Goal: Task Accomplishment & Management: Manage account settings

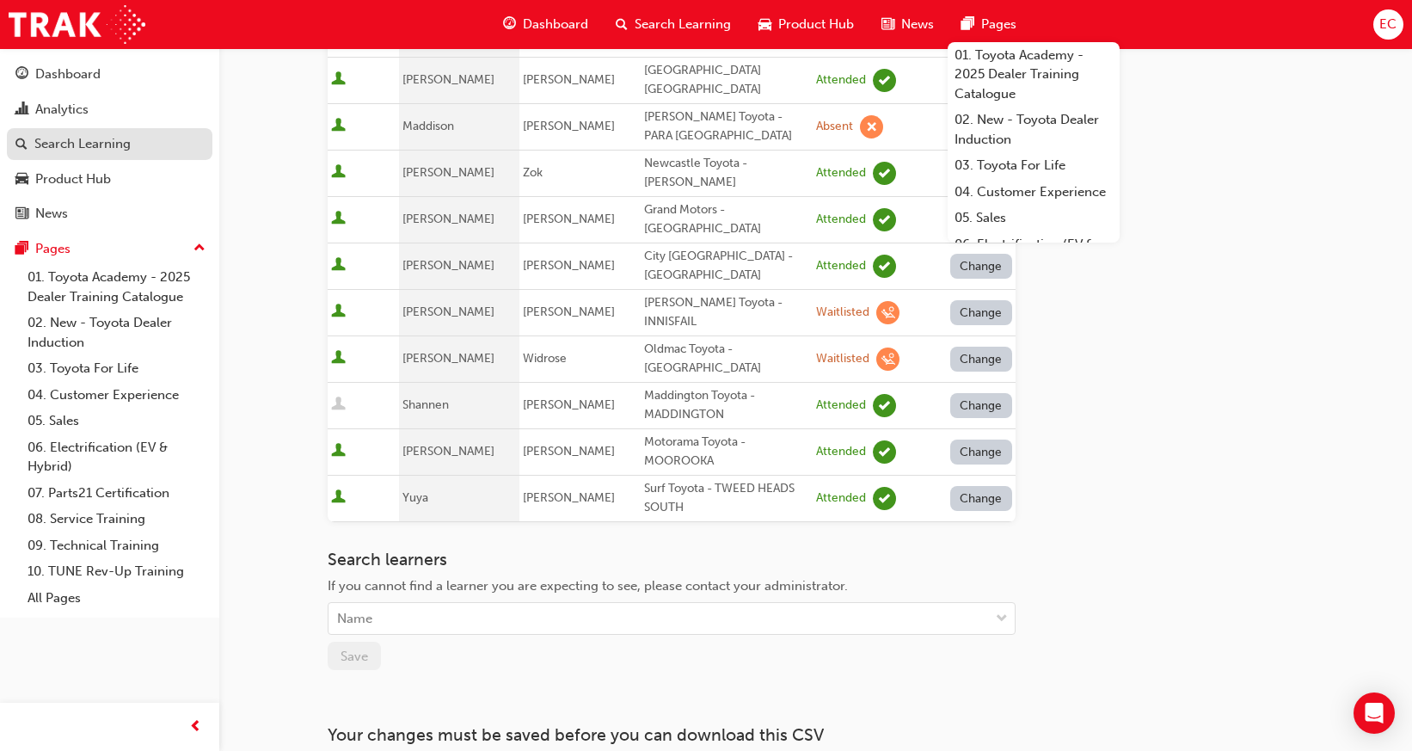
click at [106, 157] on link "Search Learning" at bounding box center [110, 144] width 206 height 32
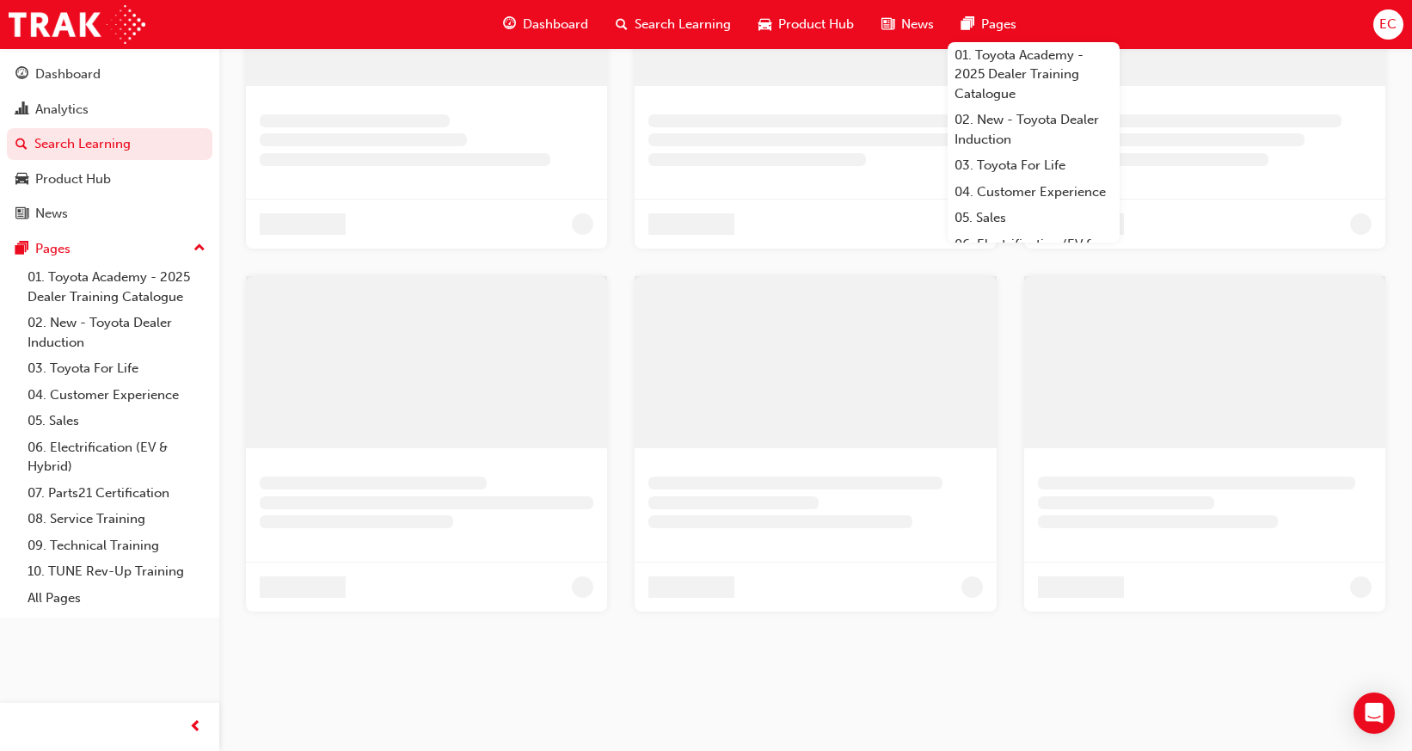
scroll to position [608, 0]
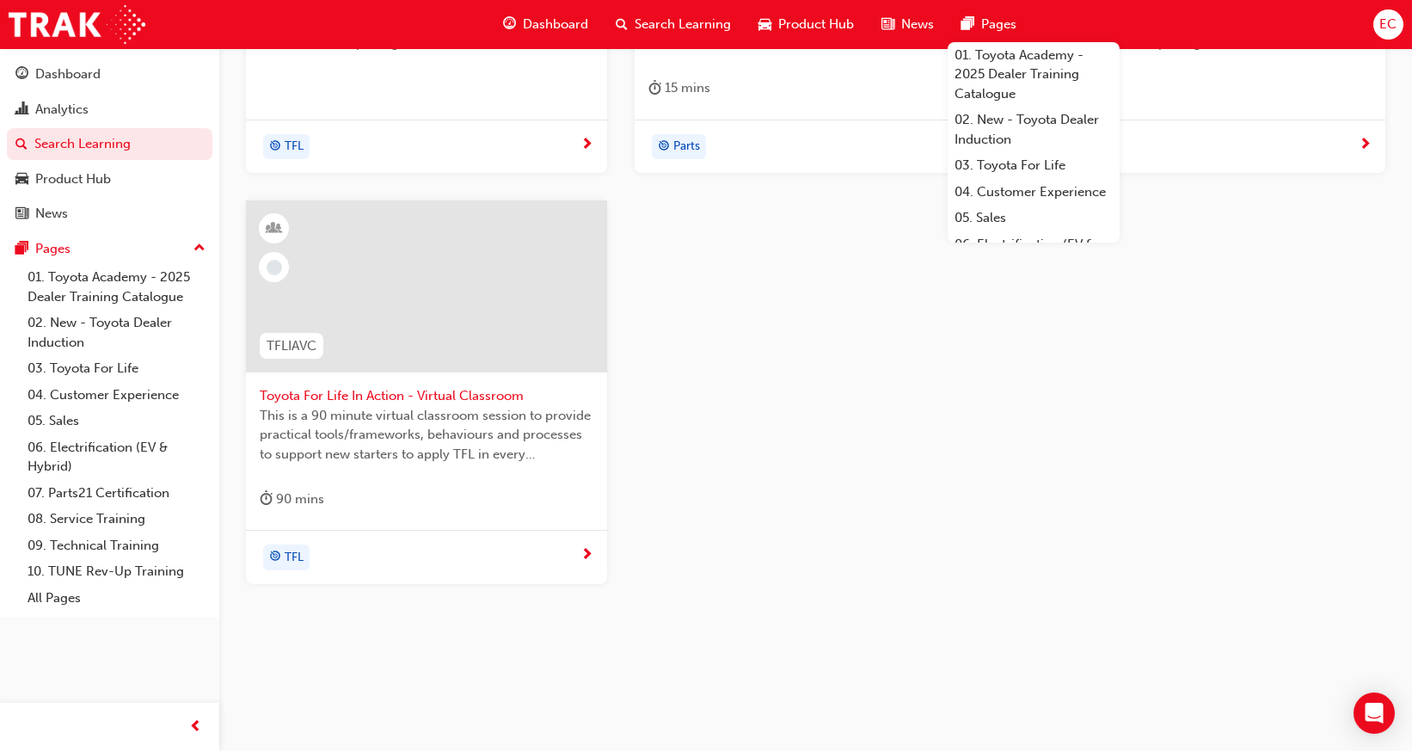
click at [359, 389] on span "Toyota For Life In Action - Virtual Classroom" at bounding box center [427, 396] width 334 height 20
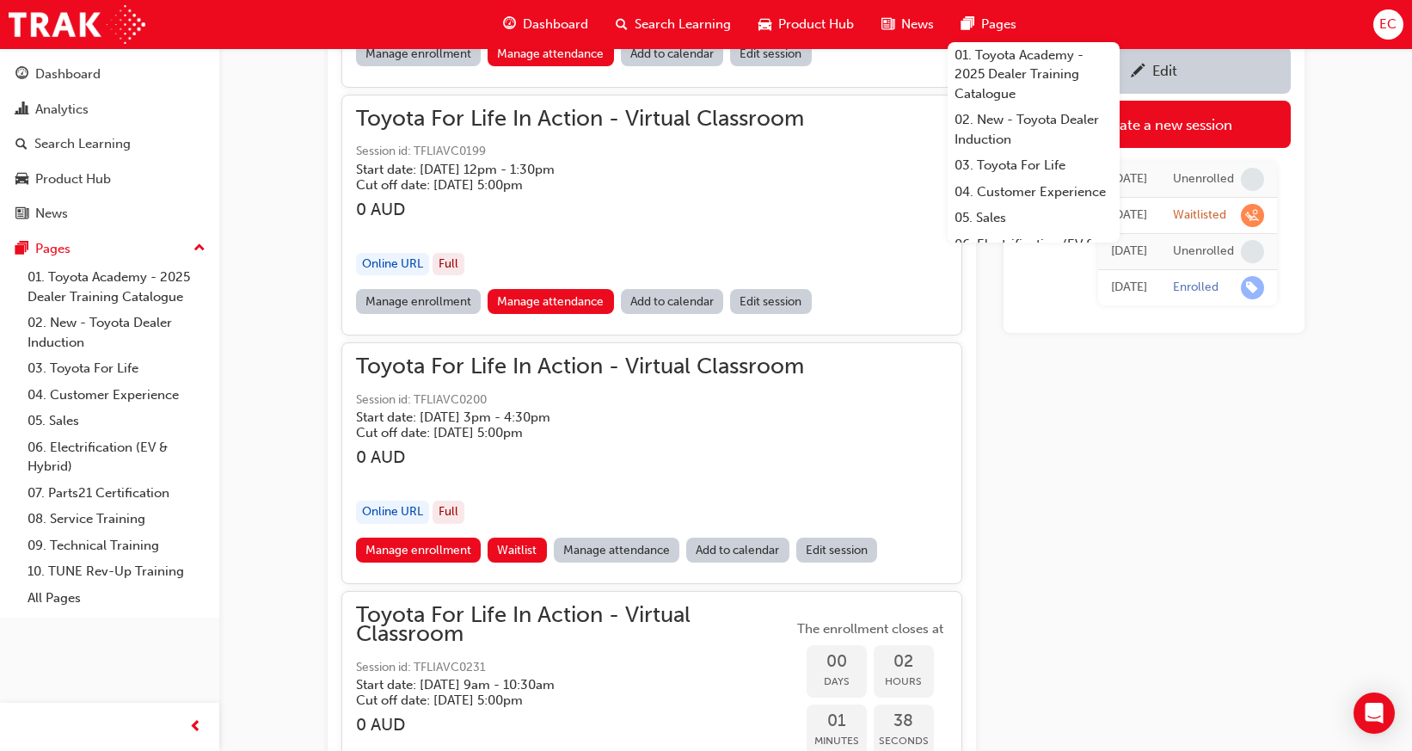
scroll to position [1568, 0]
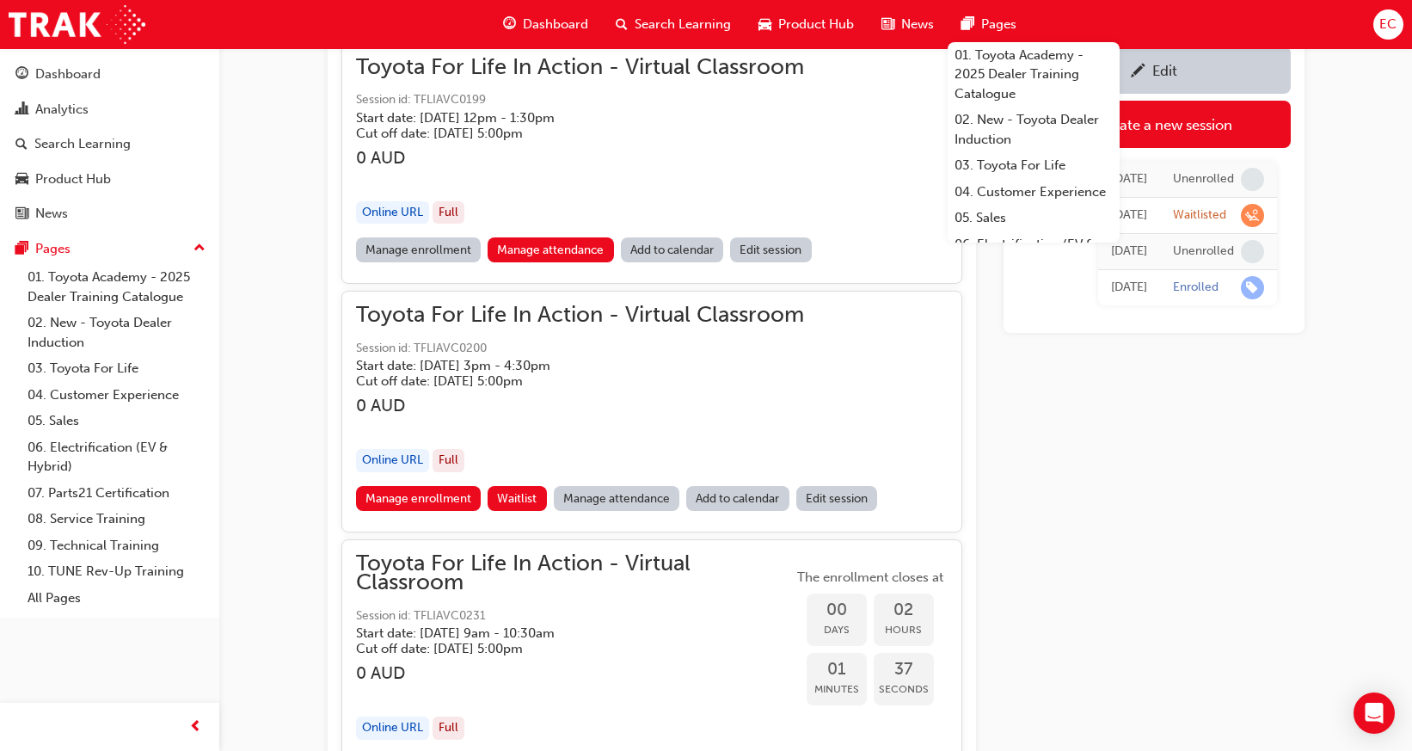
click at [608, 486] on link "Manage attendance" at bounding box center [617, 498] width 126 height 25
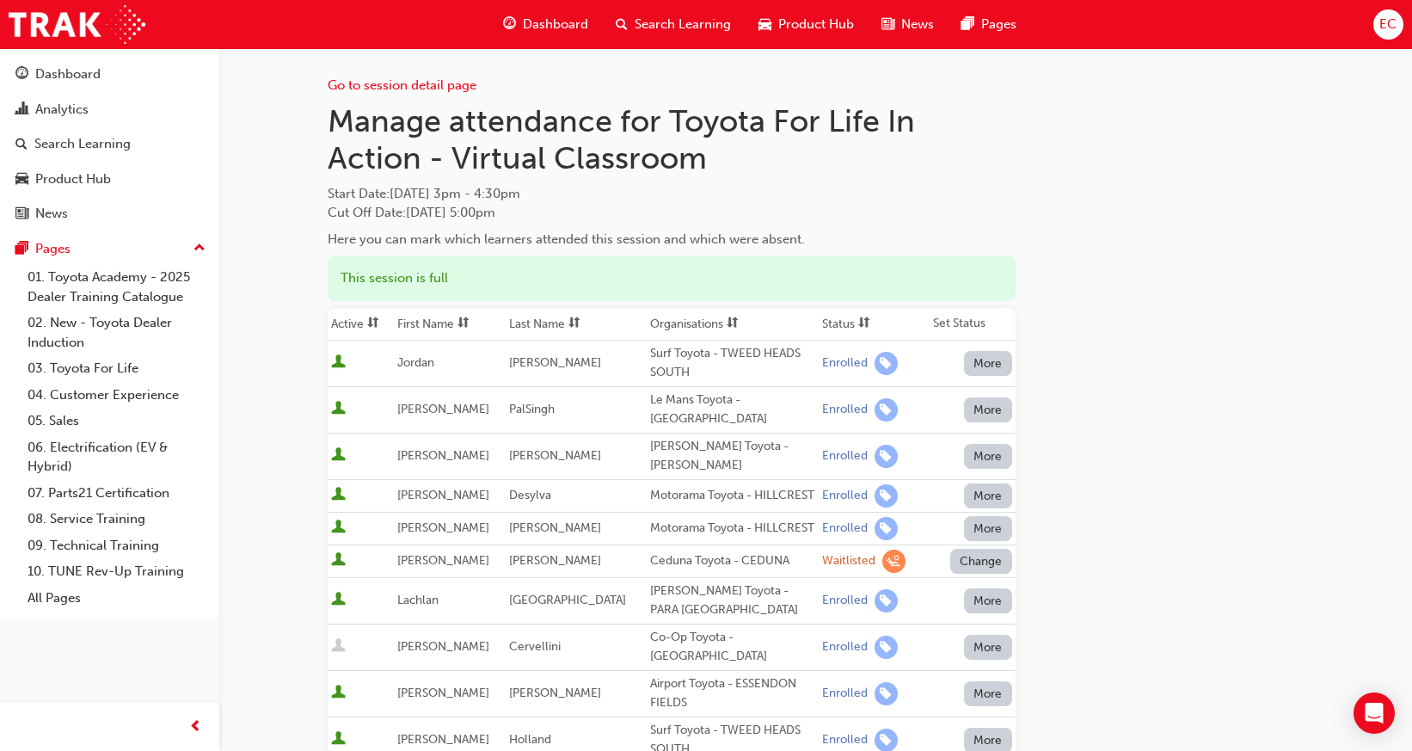
click at [442, 323] on th "First Name" at bounding box center [450, 324] width 113 height 33
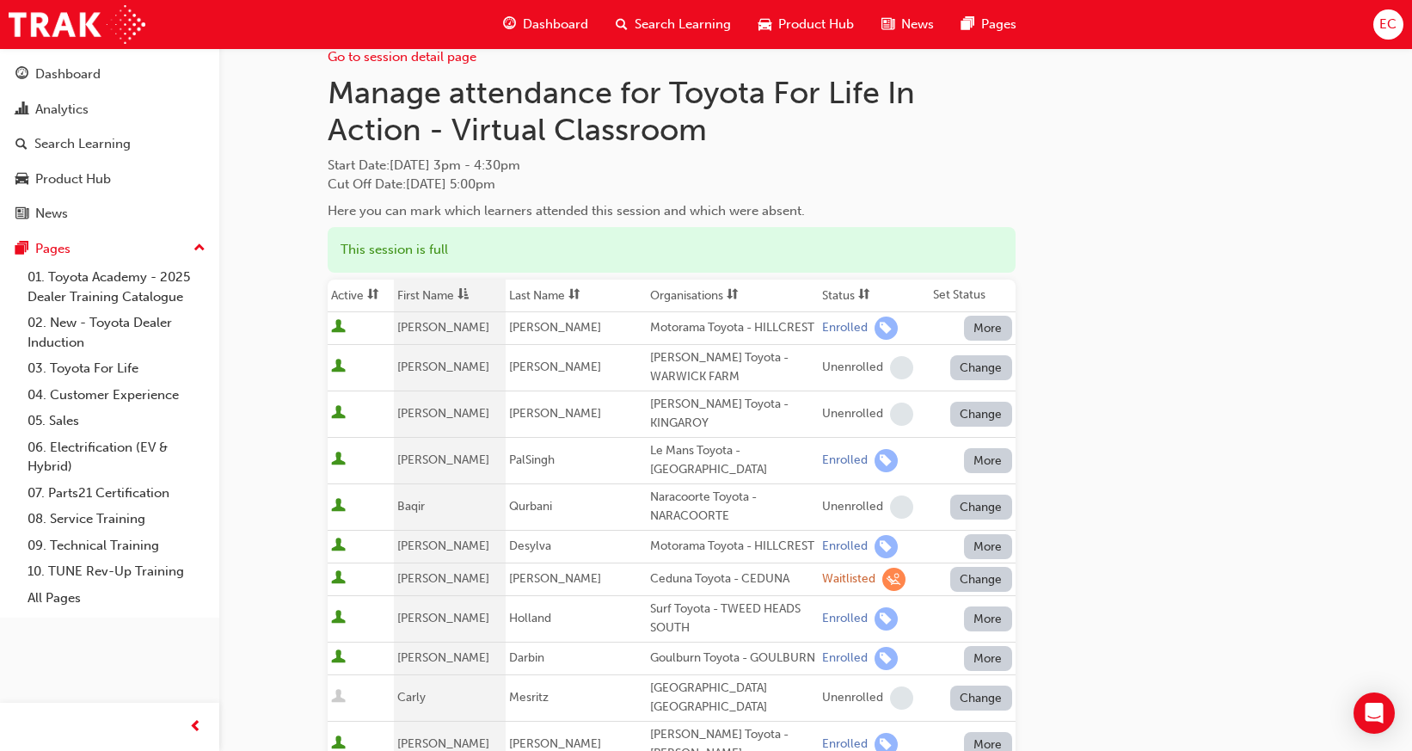
scroll to position [30, 0]
click at [653, 328] on div "Motorama Toyota - HILLCREST" at bounding box center [732, 326] width 165 height 20
copy div "Motorama Toyota - HILLCREST"
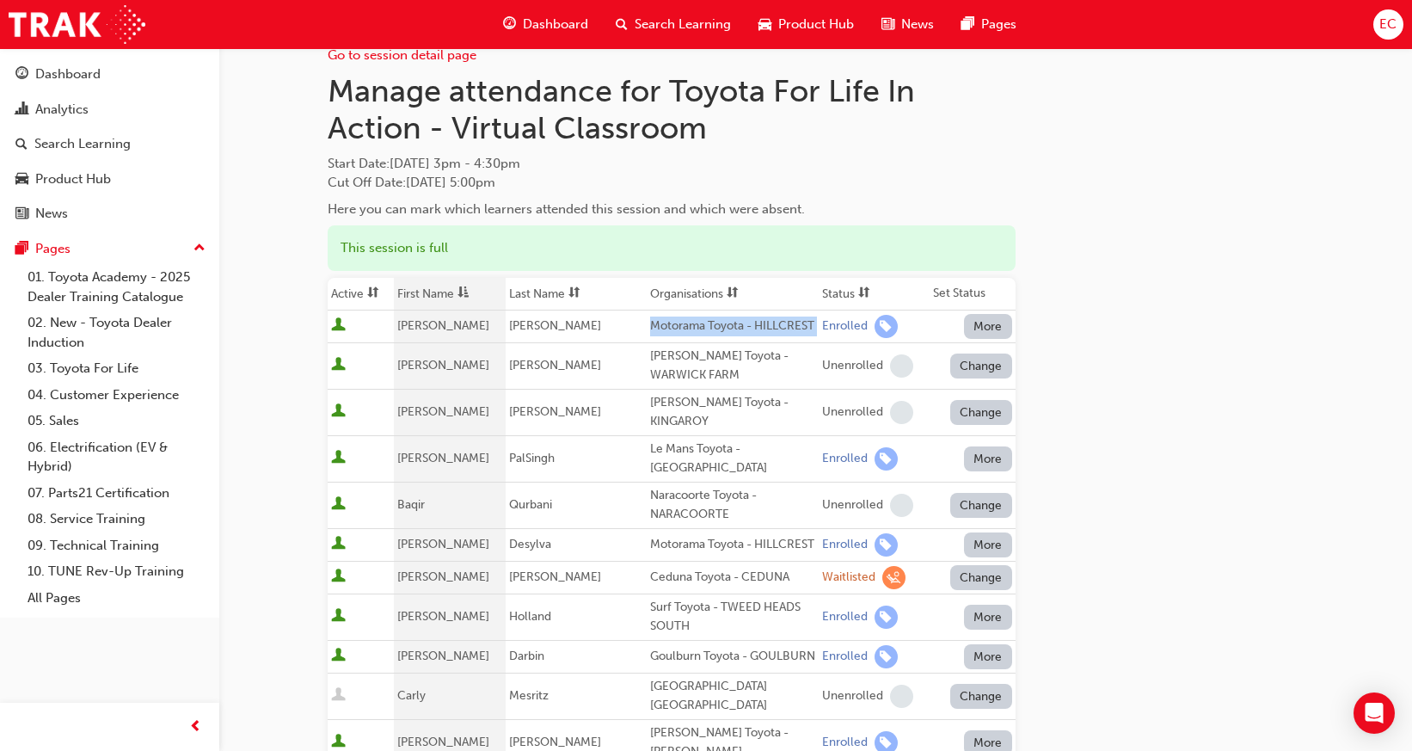
click at [650, 627] on div "Surf Toyota - TWEED HEADS SOUTH" at bounding box center [732, 617] width 165 height 39
copy div "Surf Toyota - TWEED HEADS SOUTH"
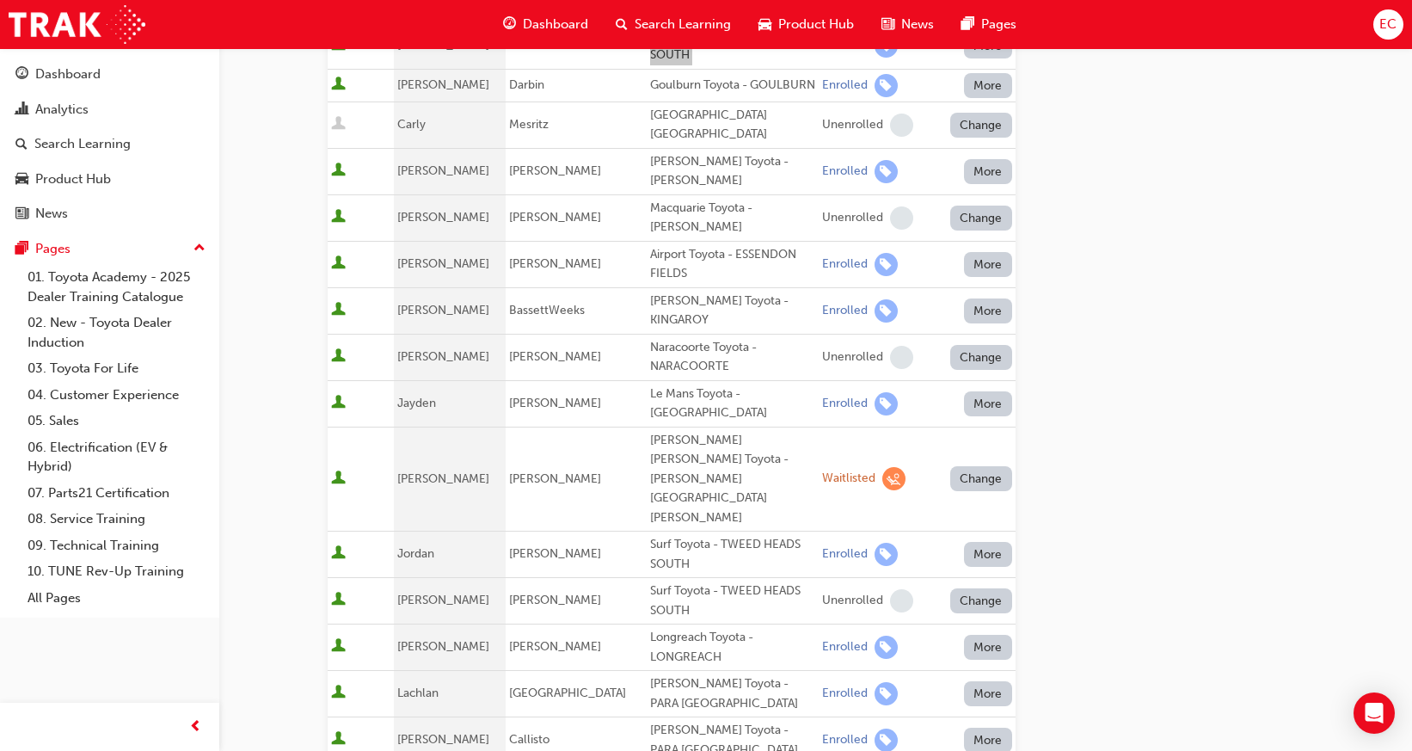
scroll to position [701, 0]
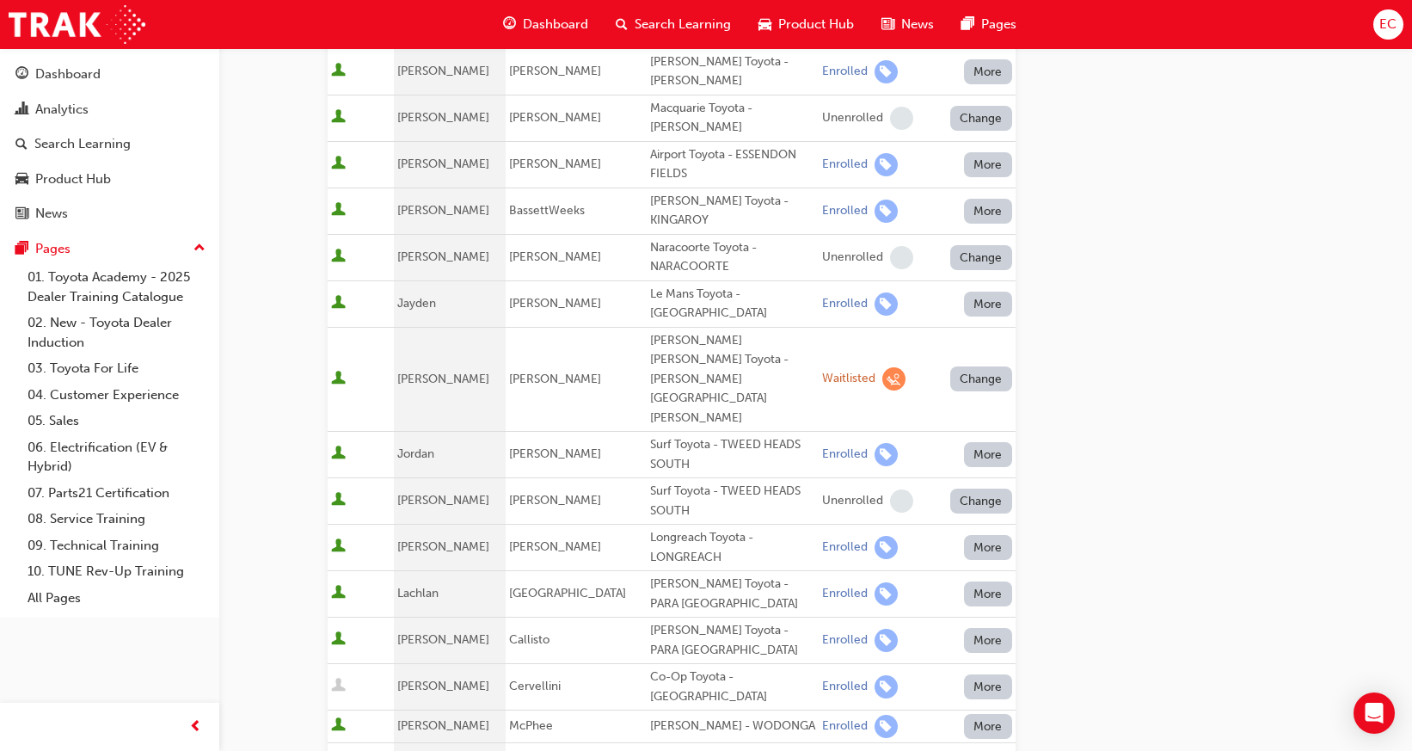
click at [659, 574] on div "[PERSON_NAME] Toyota - PARA [GEOGRAPHIC_DATA]" at bounding box center [732, 593] width 165 height 39
copy div "[PERSON_NAME] Toyota - PARA [GEOGRAPHIC_DATA]"
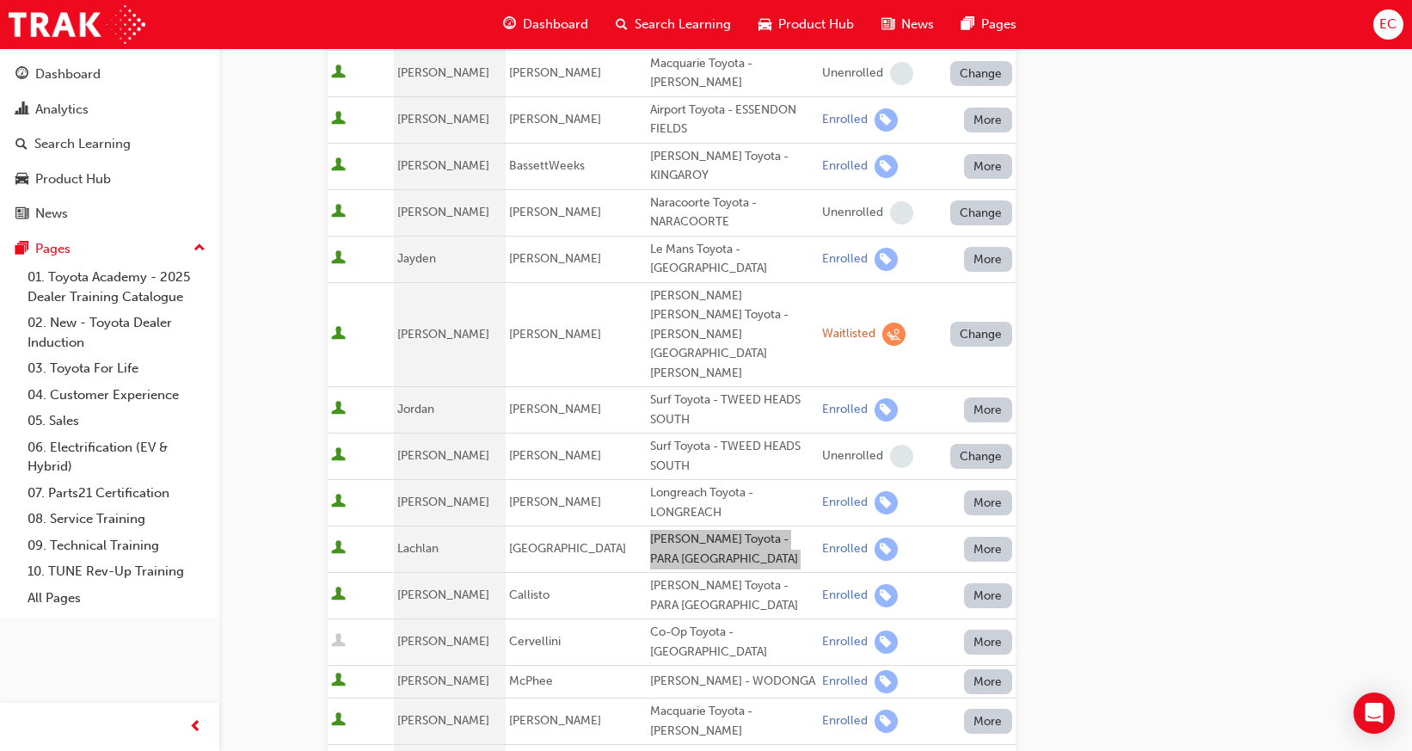
scroll to position [754, 0]
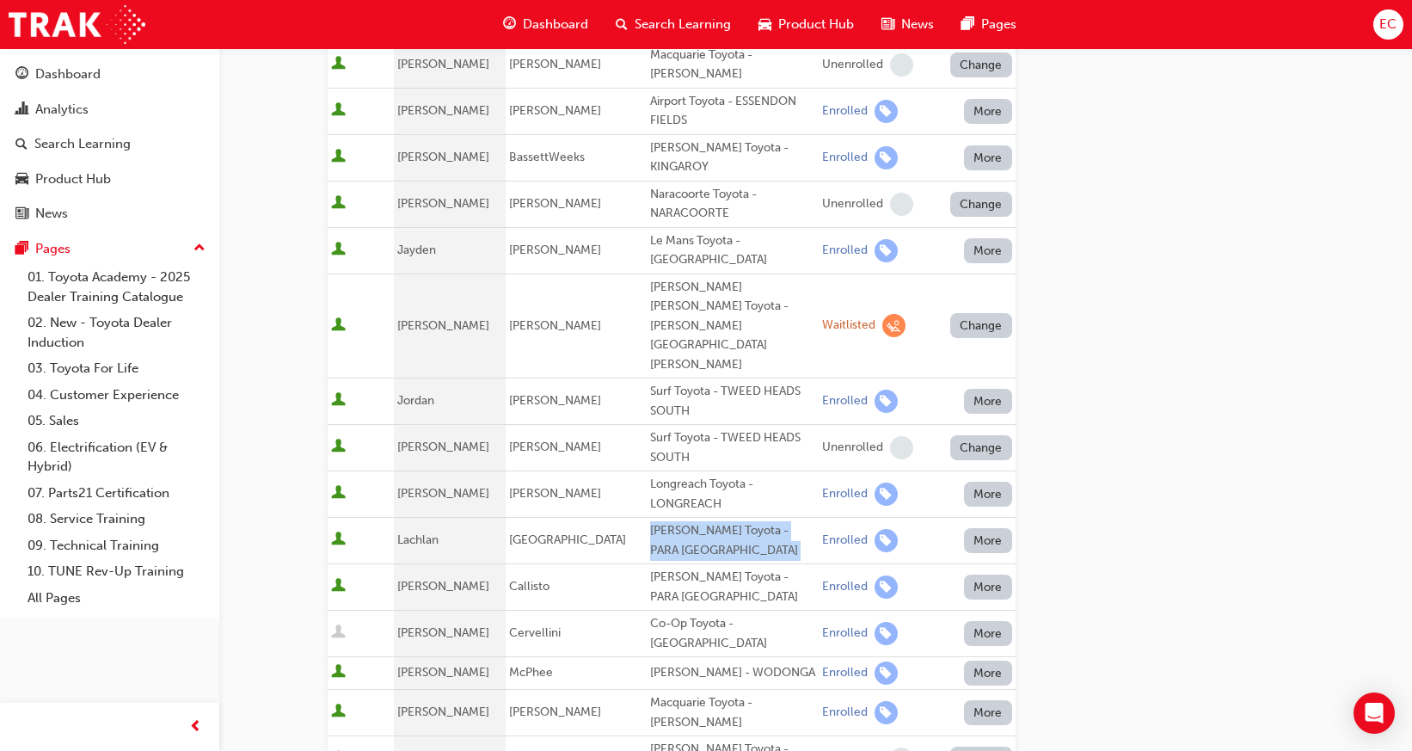
click at [663, 663] on div "[PERSON_NAME] - WODONGA" at bounding box center [732, 673] width 165 height 20
copy div "[PERSON_NAME] - WODONGA"
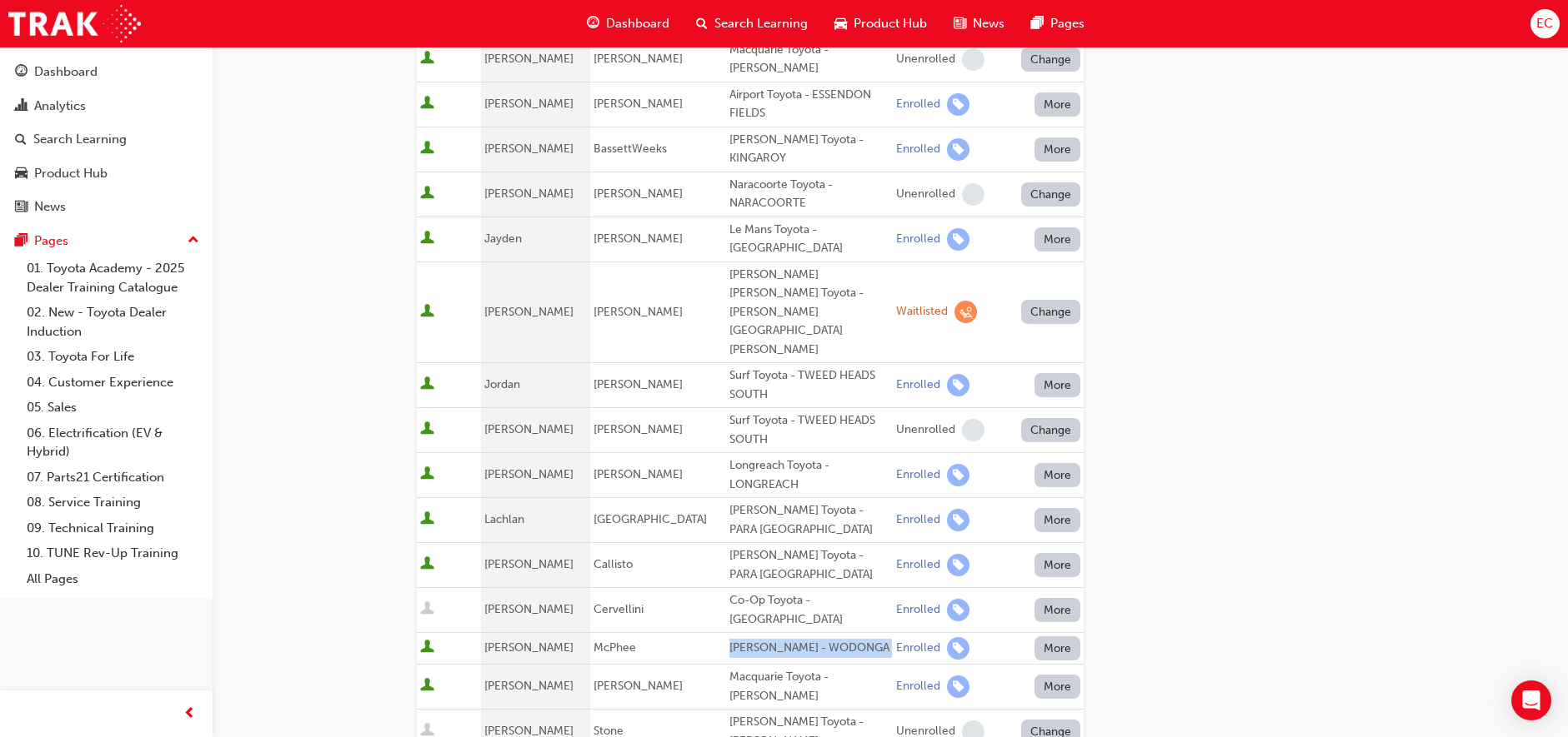
scroll to position [729, 0]
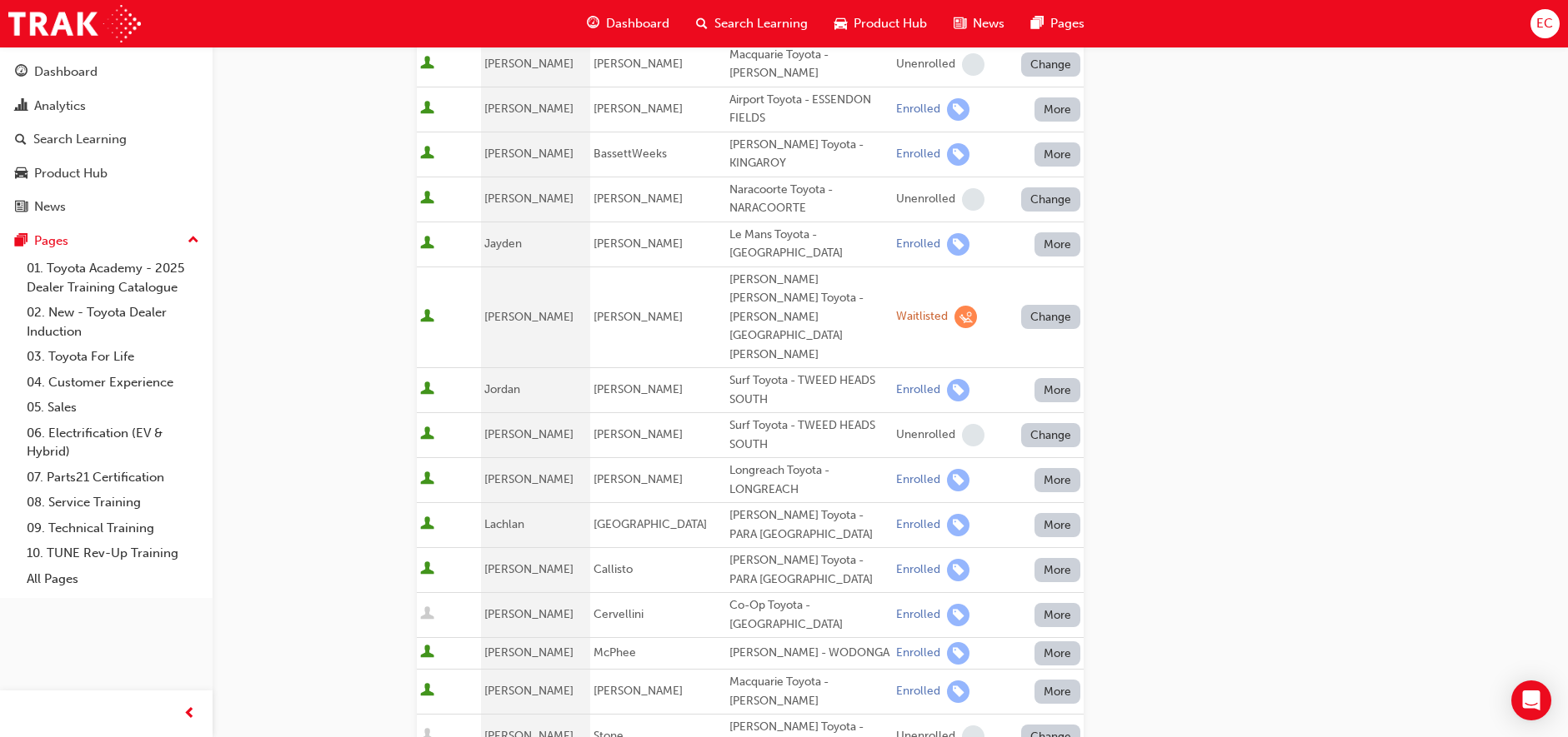
click at [730, 551] on div "[PERSON_NAME] Toyota - PARA [GEOGRAPHIC_DATA]" at bounding box center [809, 569] width 160 height 38
copy div "[PERSON_NAME] Toyota - PARA [GEOGRAPHIC_DATA]"
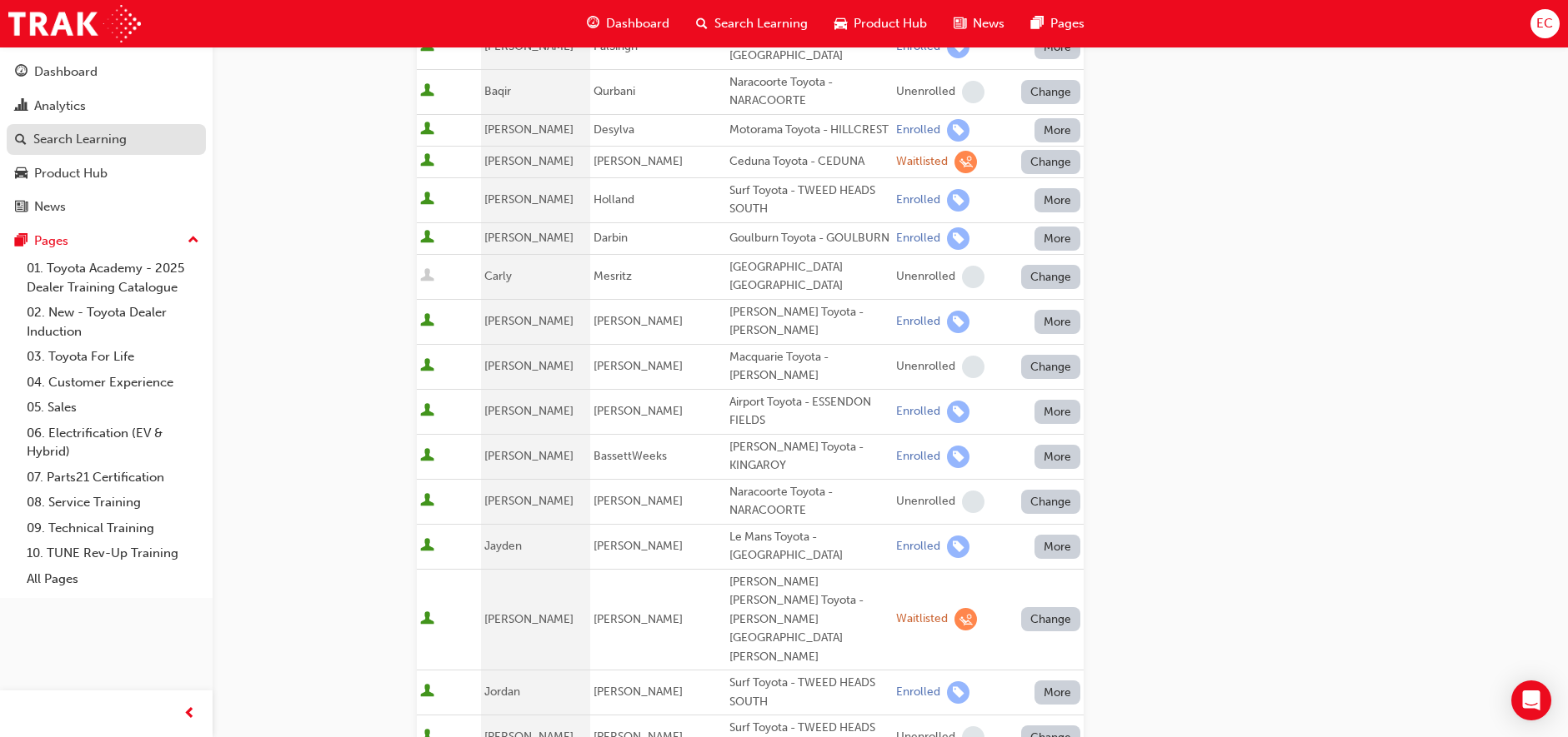
scroll to position [384, 0]
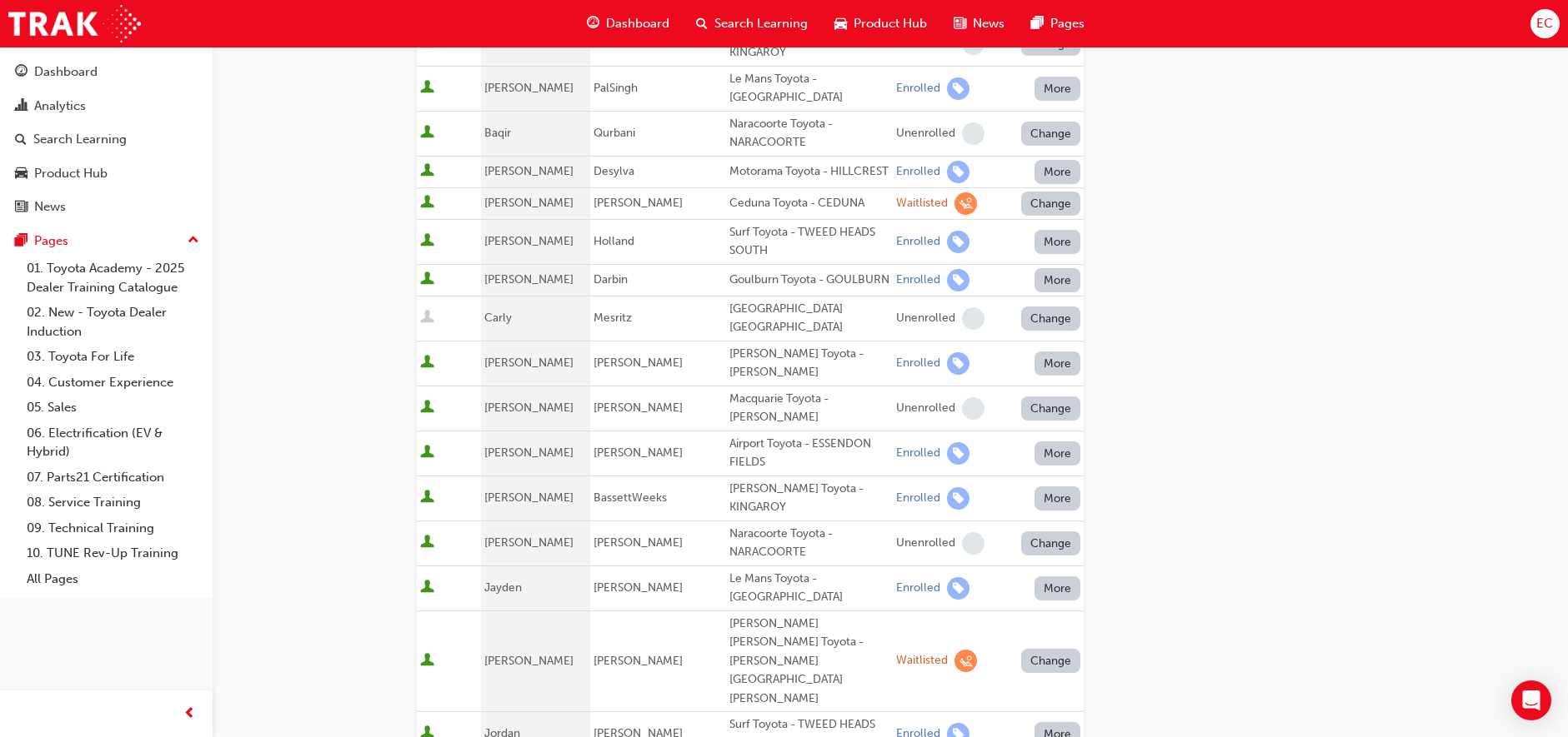
click at [751, 290] on div "Goulburn Toyota - GOULBURN" at bounding box center [809, 281] width 160 height 19
copy div "Goulburn Toyota - GOULBURN"
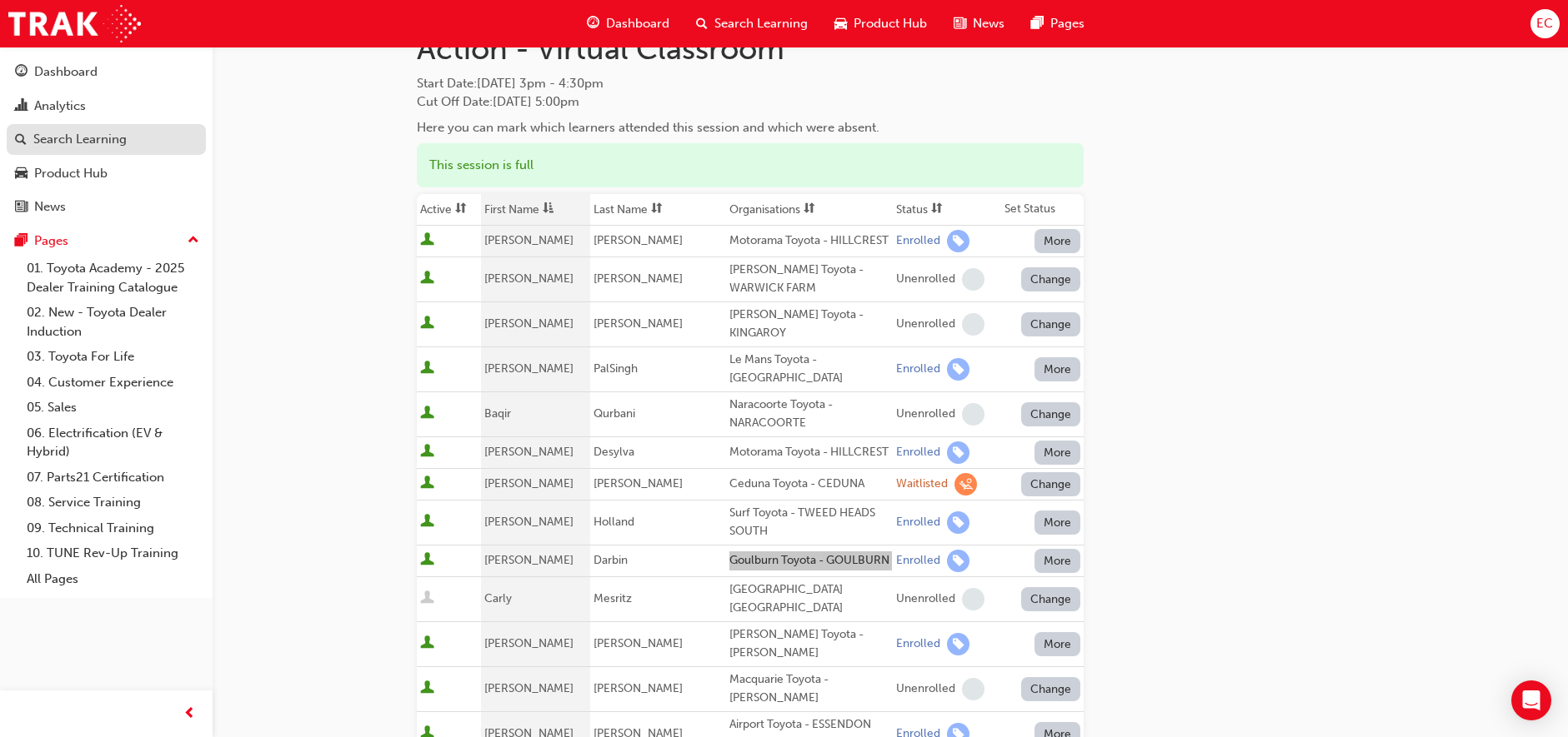
scroll to position [47, 0]
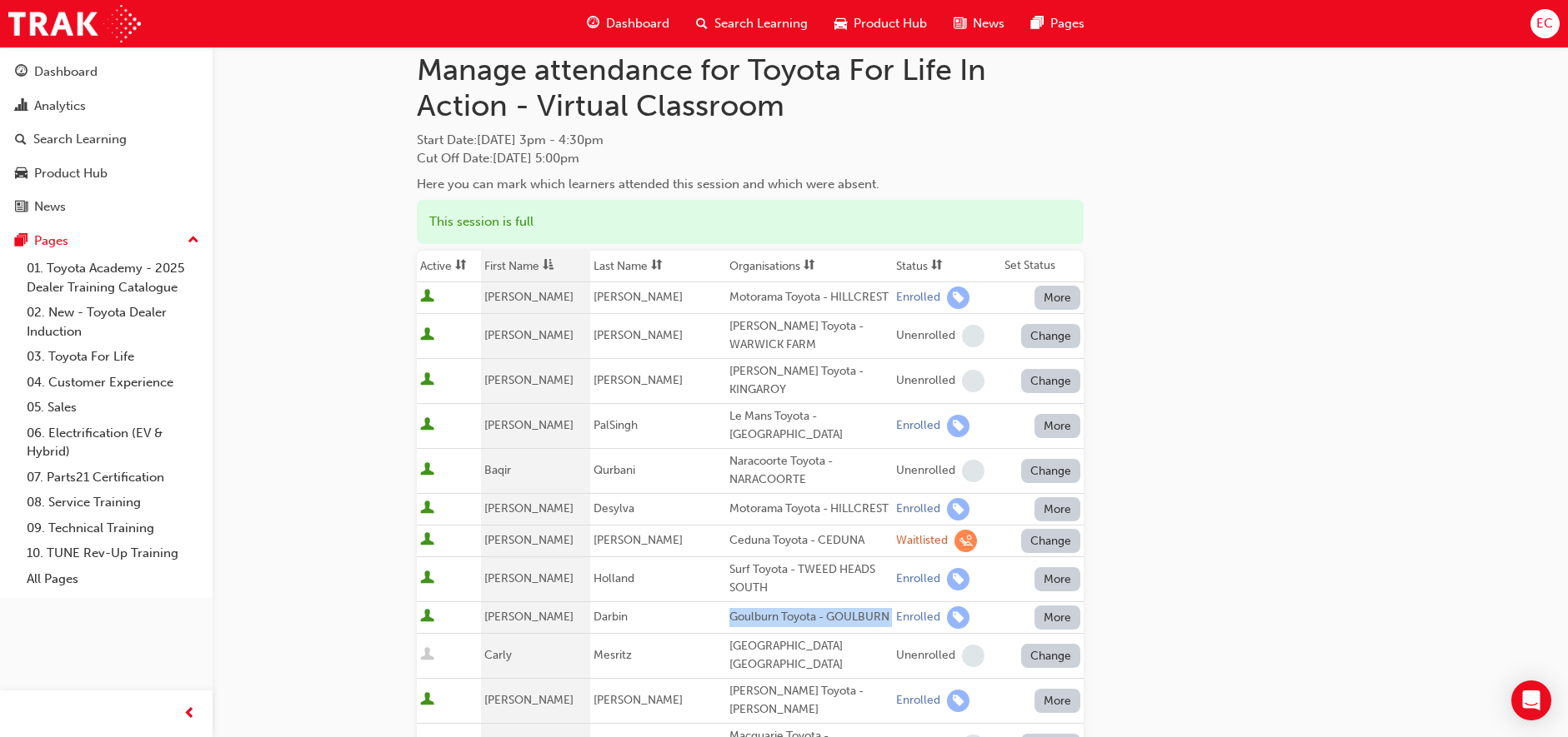
click at [543, 263] on th "First Name" at bounding box center [535, 266] width 110 height 32
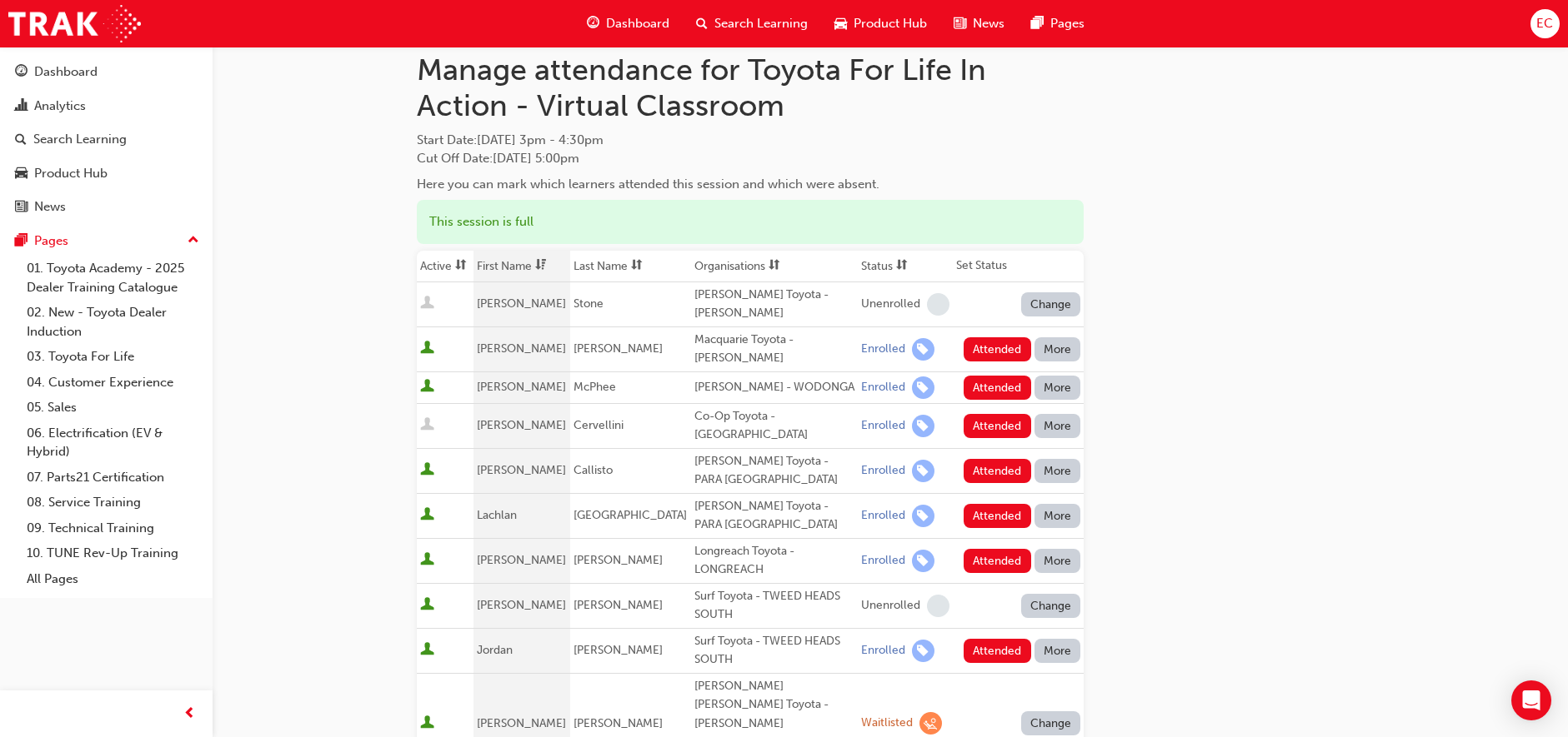
click at [543, 263] on span "dsc-icon" at bounding box center [541, 265] width 12 height 15
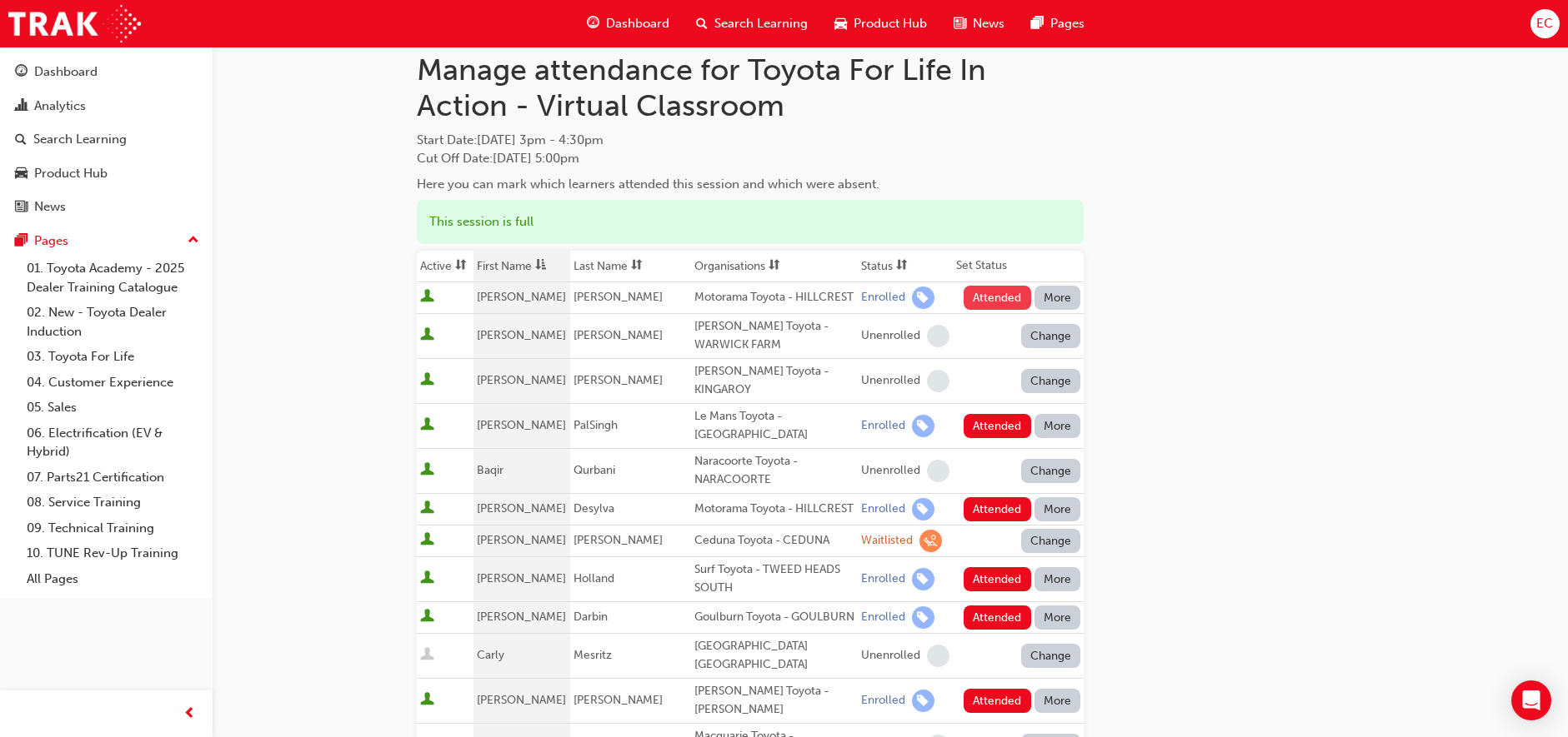
click at [995, 307] on button "Attended" at bounding box center [997, 297] width 68 height 24
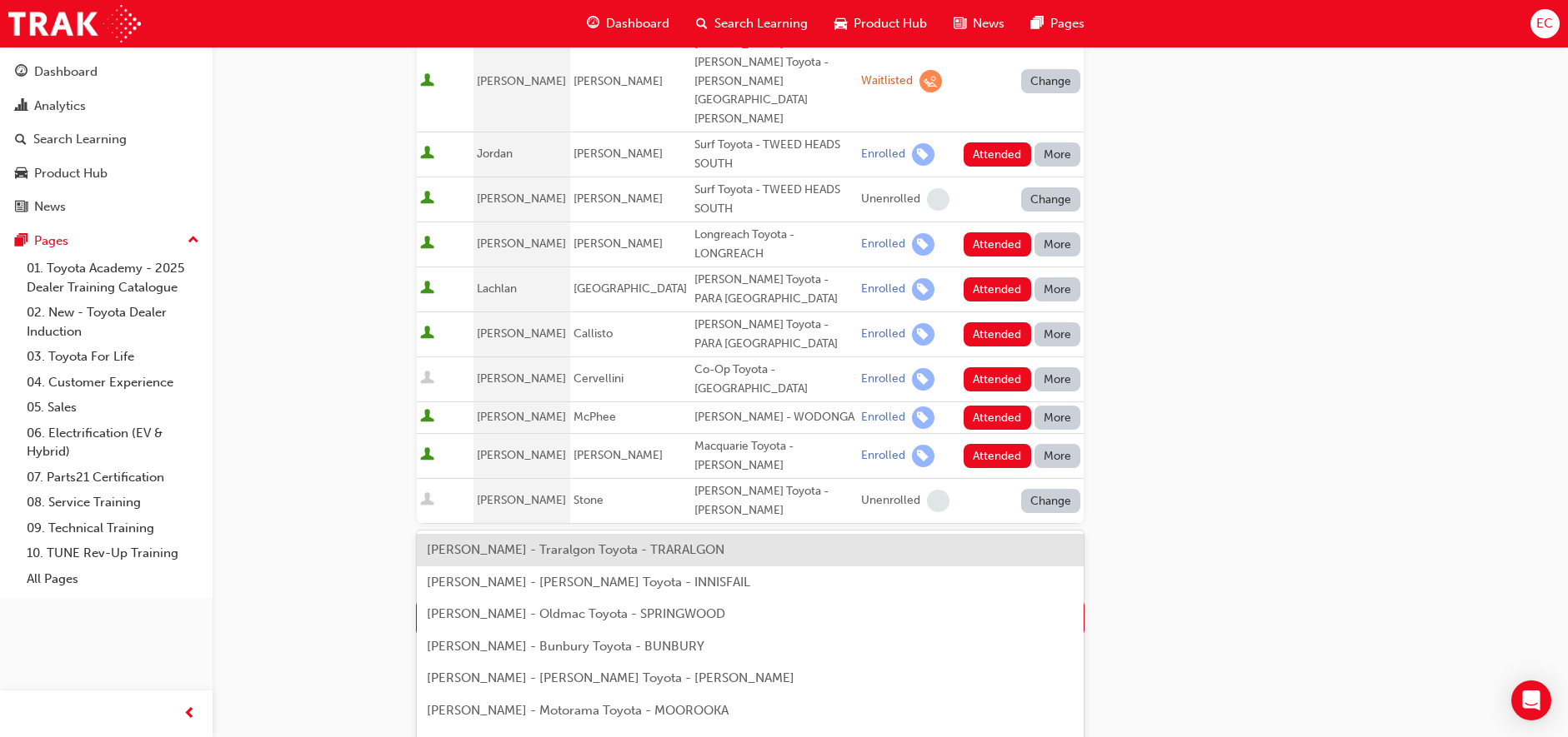
scroll to position [1014, 0]
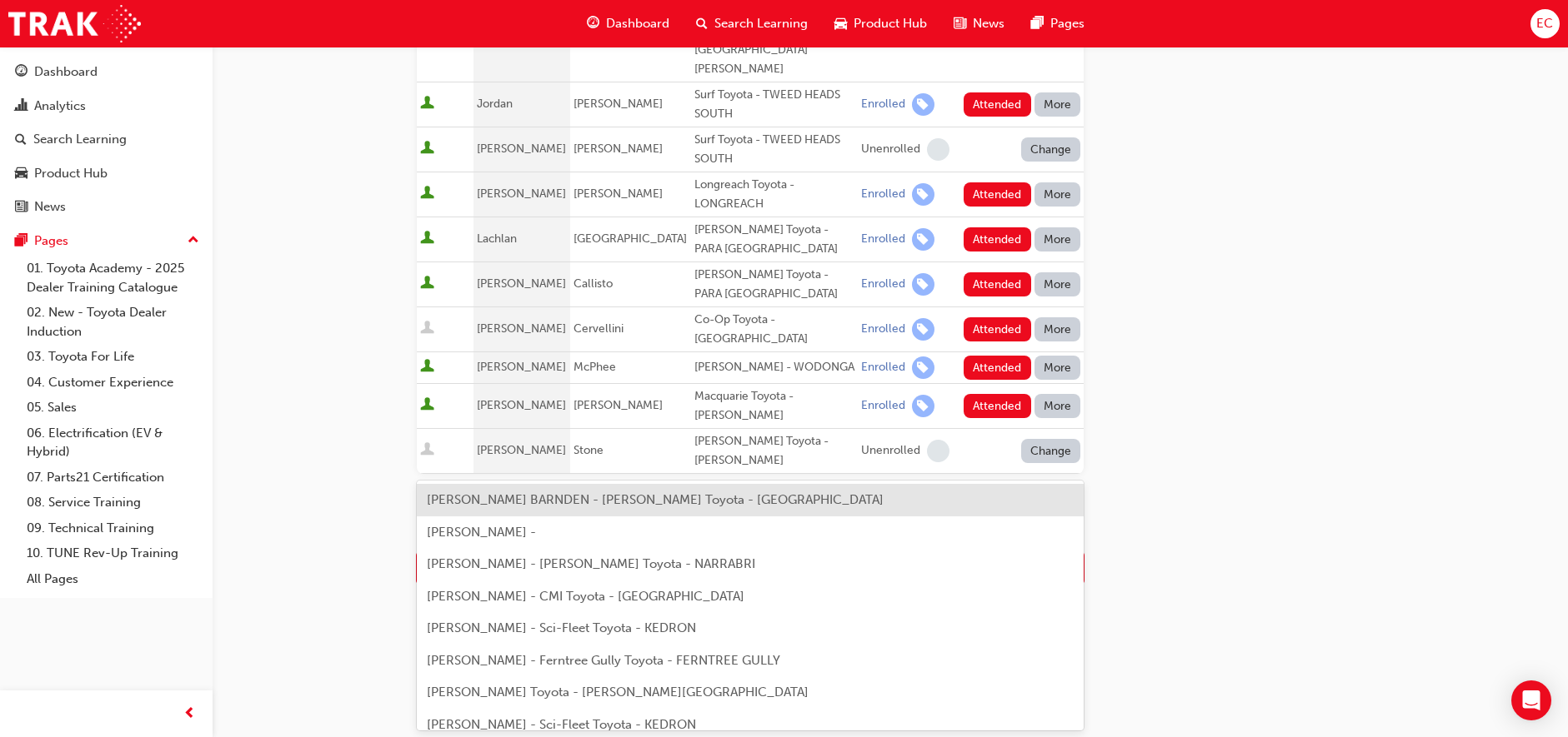
type input "[PERSON_NAME]"
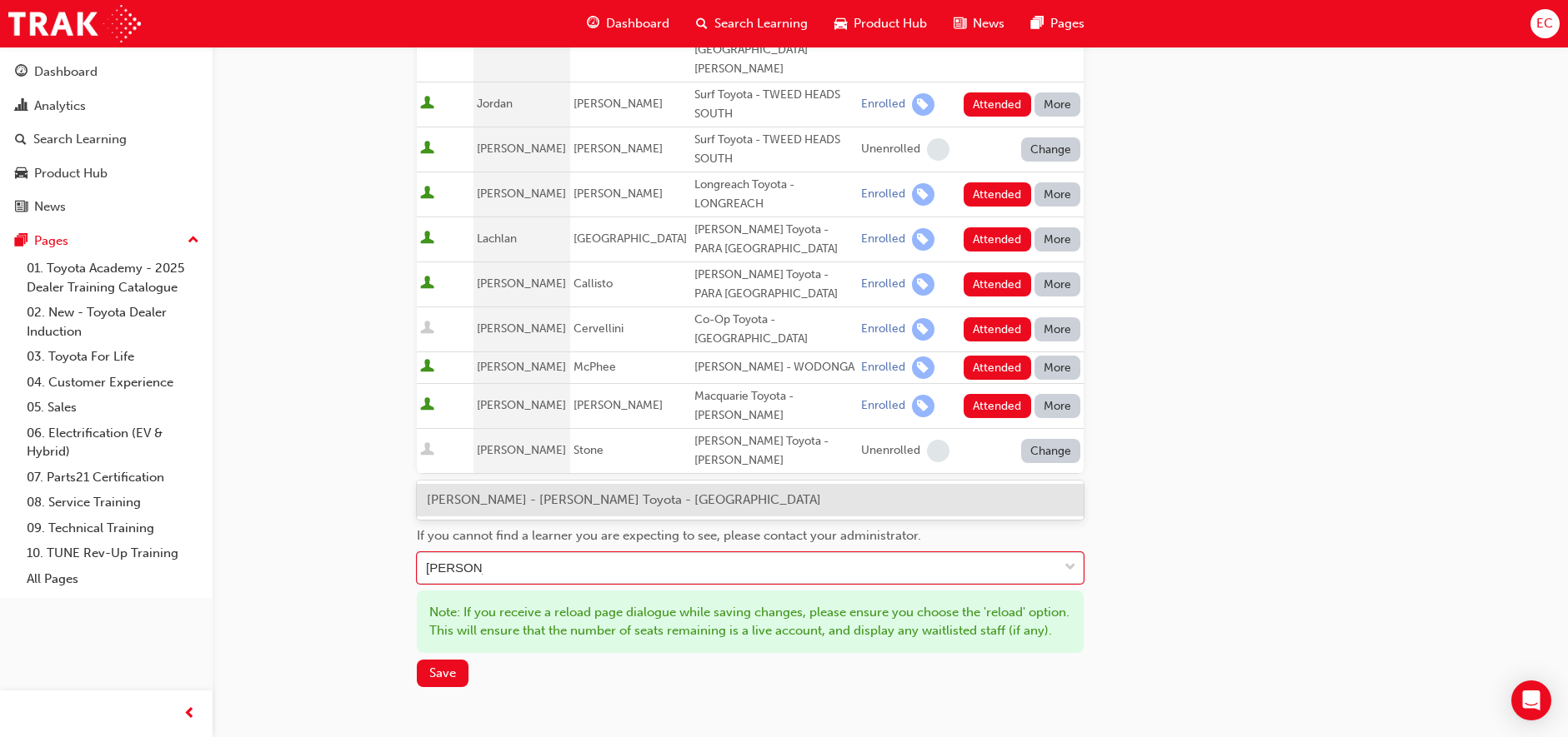
click at [606, 505] on span "[PERSON_NAME] - [PERSON_NAME] Toyota - [GEOGRAPHIC_DATA]" at bounding box center [623, 499] width 394 height 15
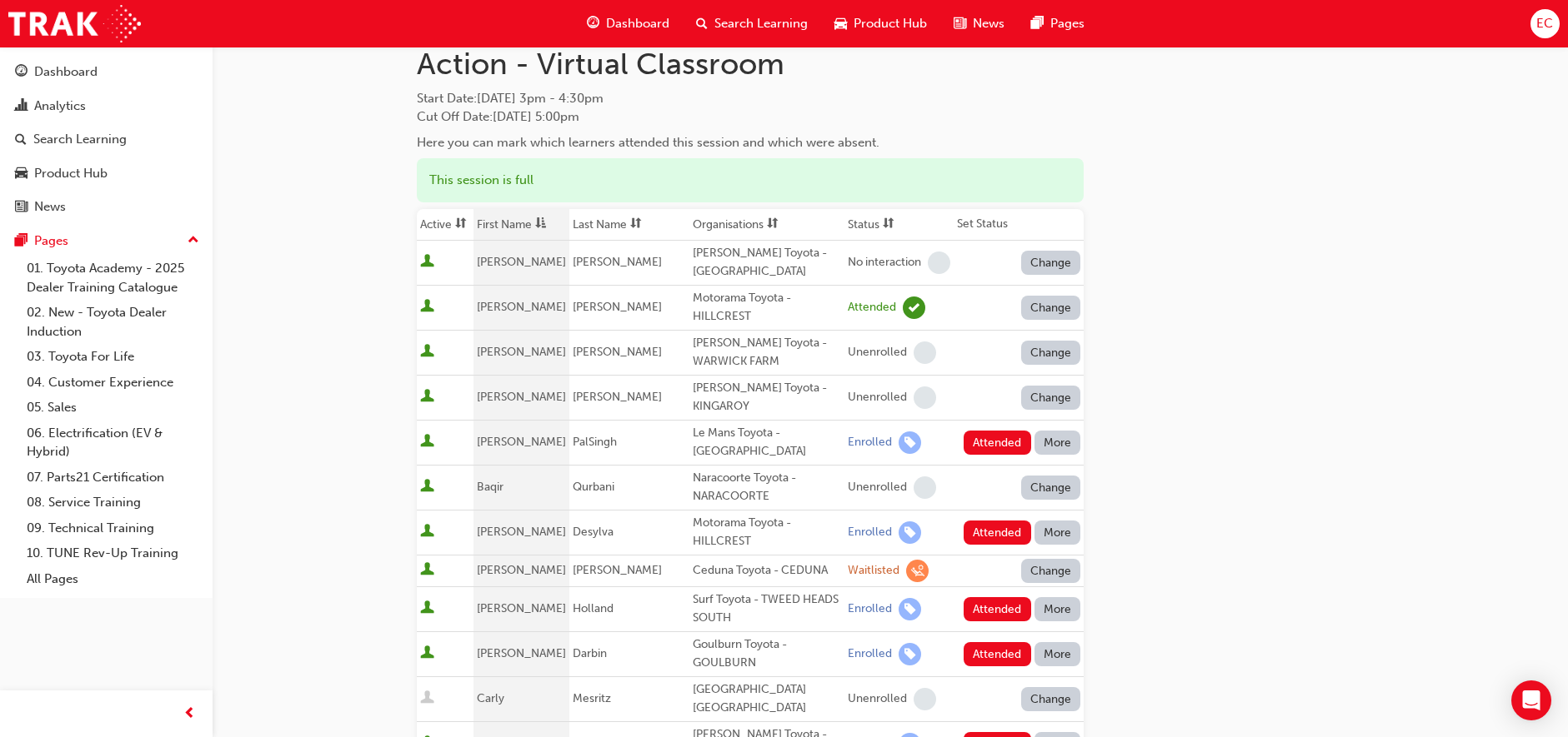
scroll to position [81, 0]
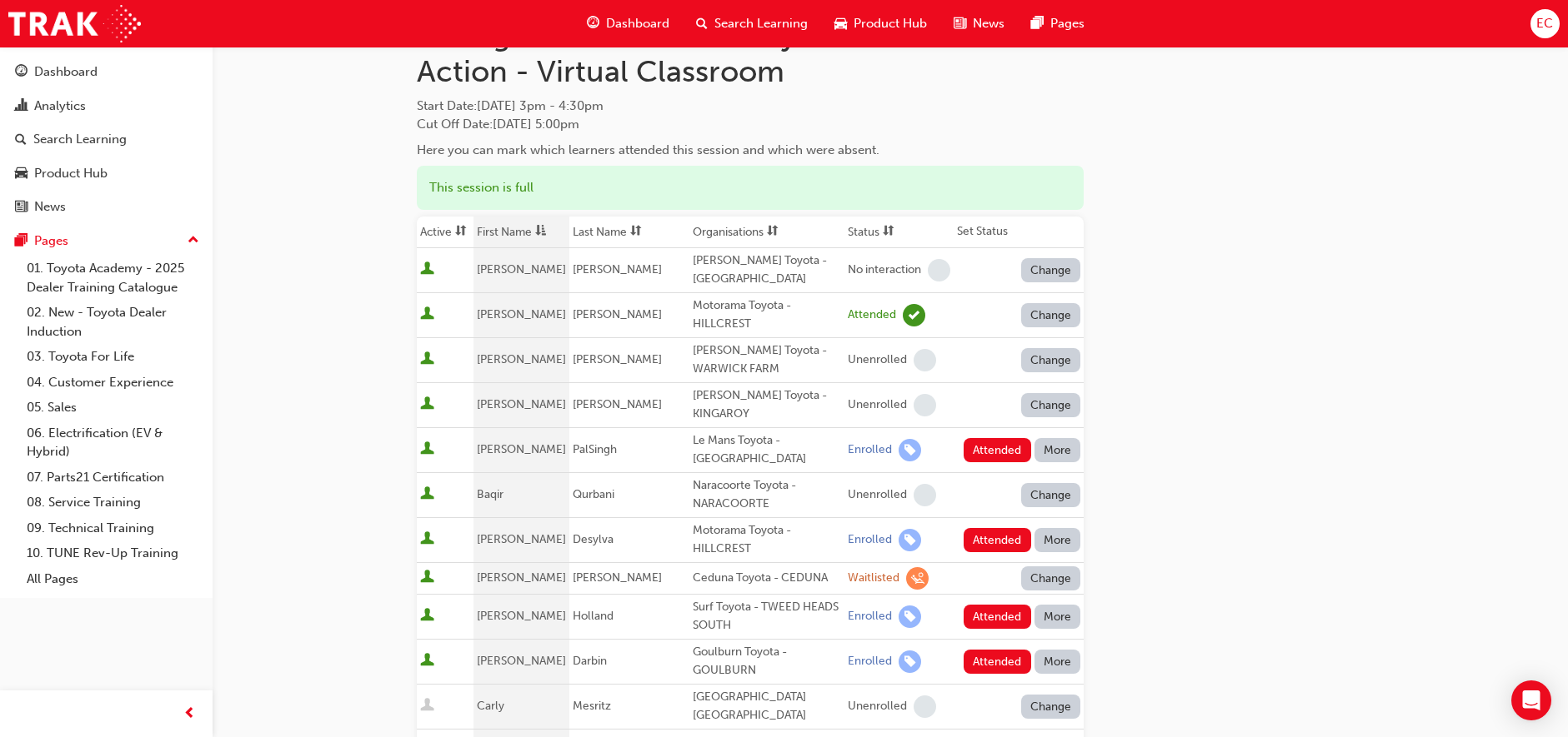
click at [1064, 266] on button "Change" at bounding box center [1051, 270] width 60 height 24
click at [1033, 339] on div "Enrolled" at bounding box center [1031, 341] width 48 height 19
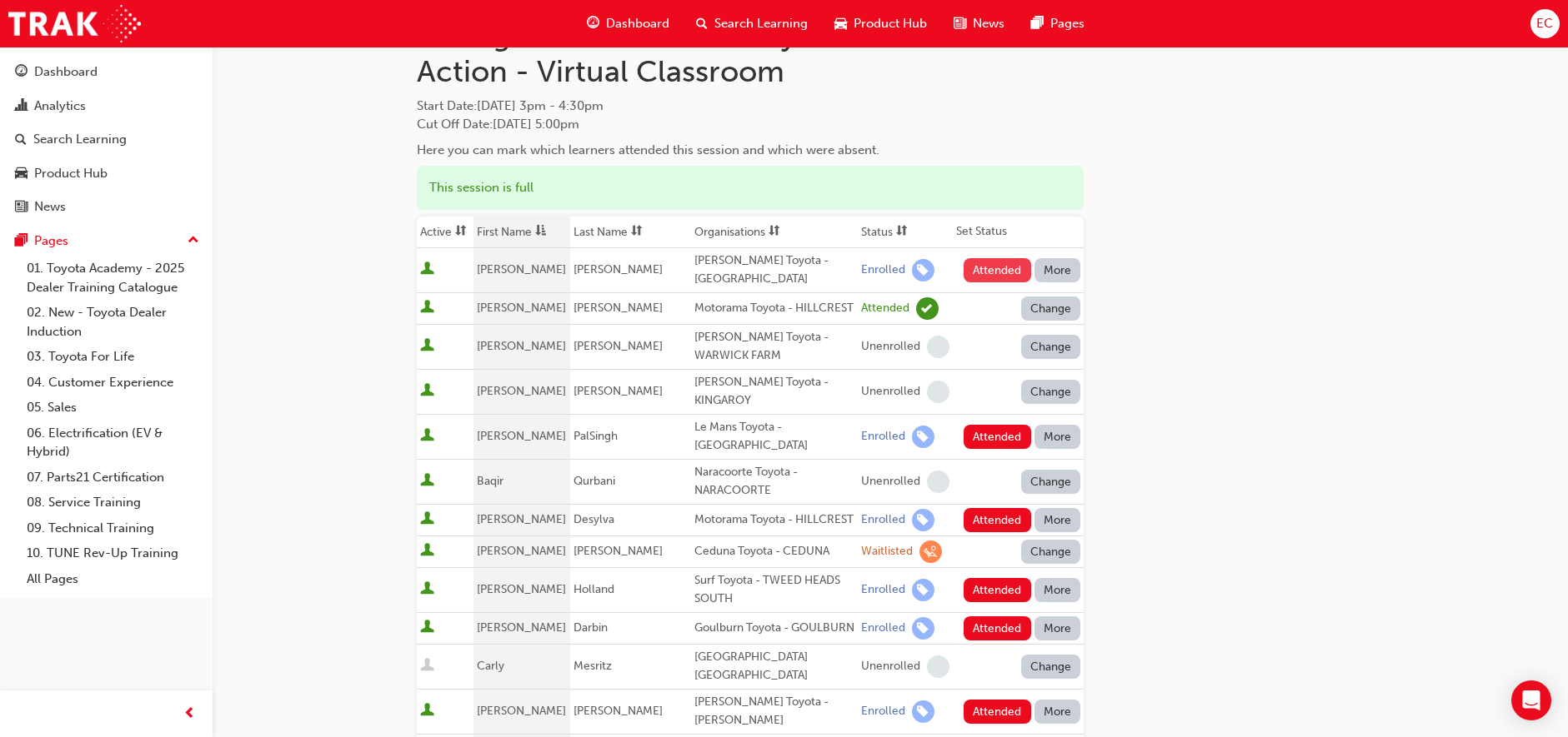
click at [981, 268] on button "Attended" at bounding box center [997, 270] width 68 height 24
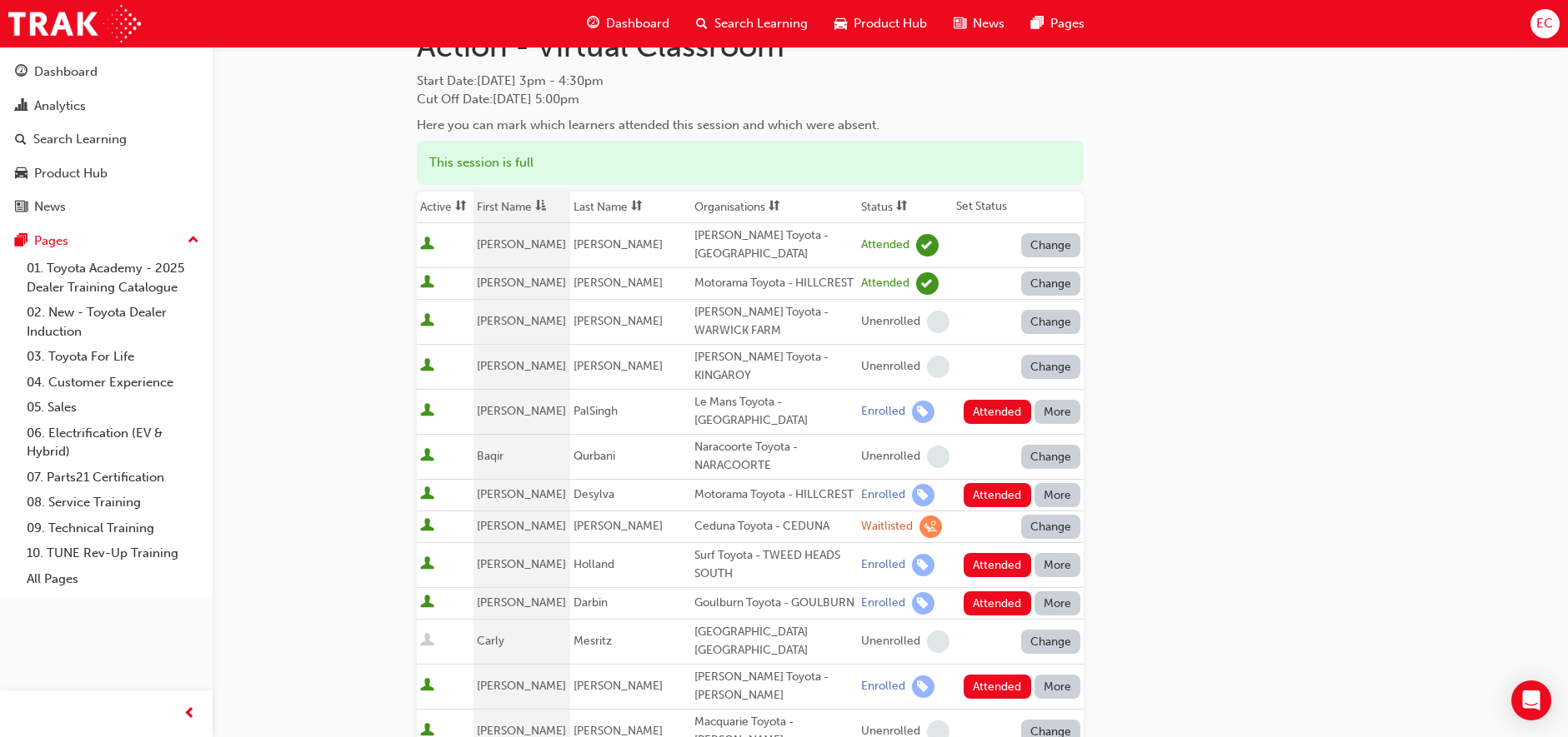
scroll to position [107, 0]
click at [968, 399] on button "Attended" at bounding box center [997, 411] width 68 height 24
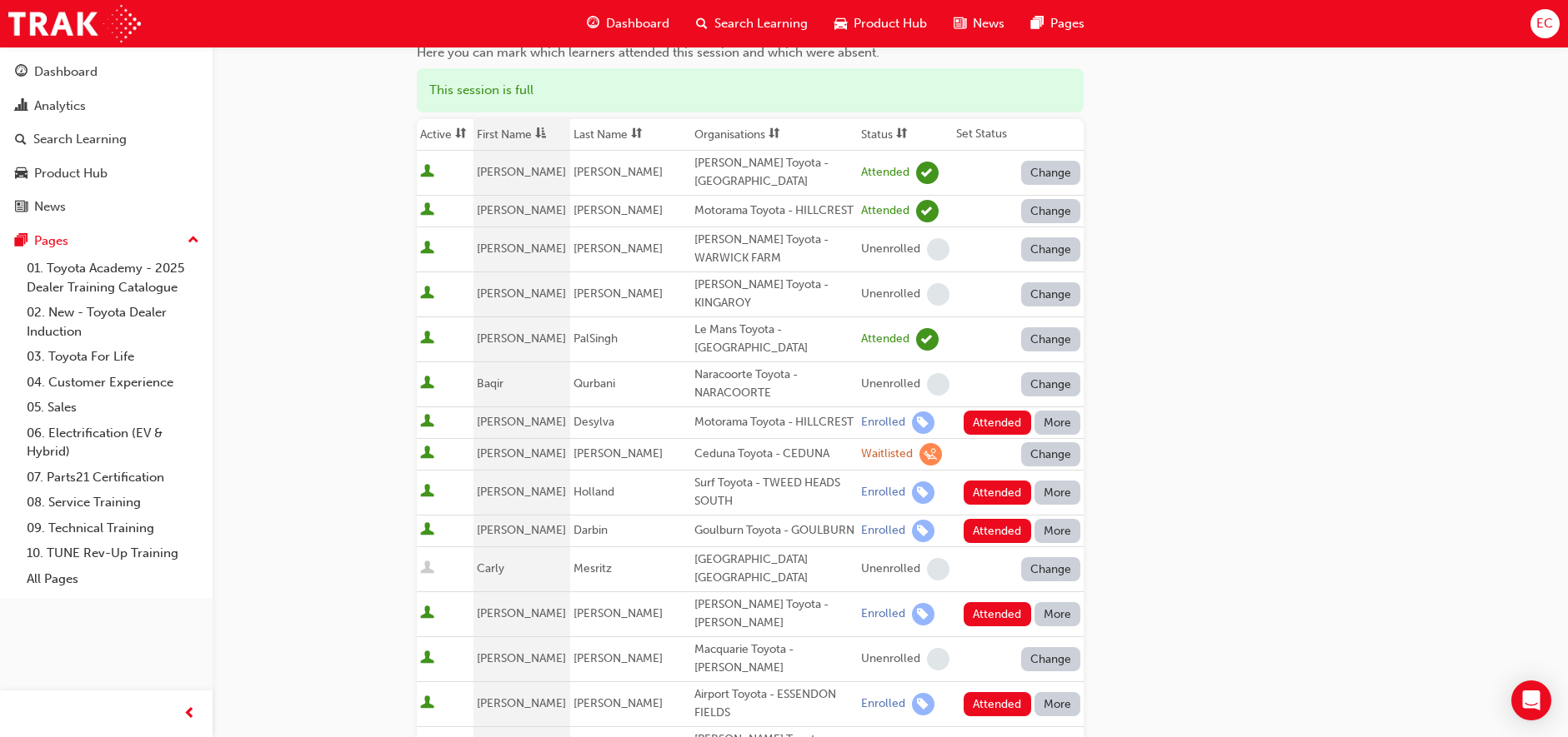
scroll to position [181, 0]
click at [986, 411] on button "Attended" at bounding box center [997, 420] width 68 height 24
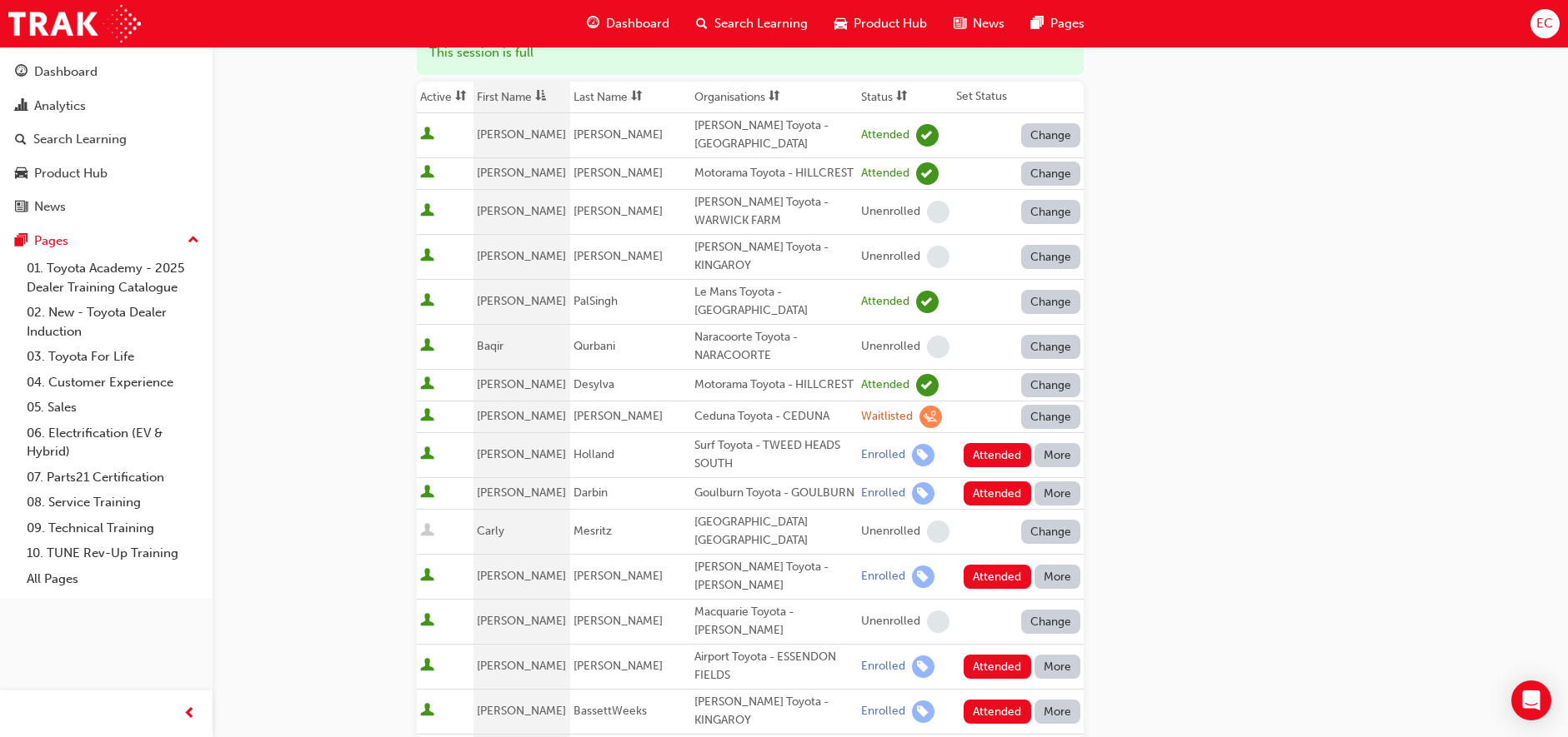
scroll to position [219, 0]
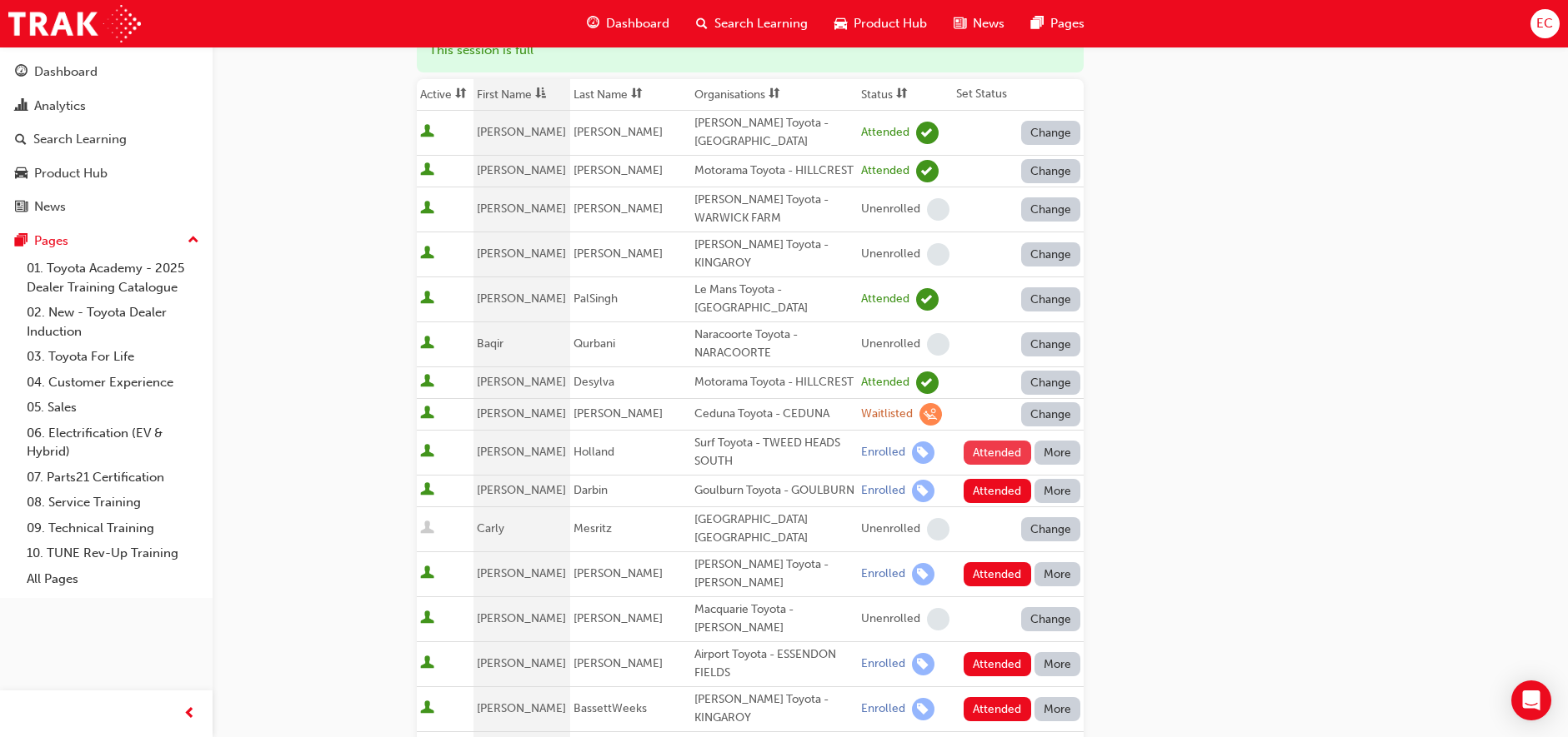
click at [988, 446] on button "Attended" at bounding box center [997, 452] width 68 height 24
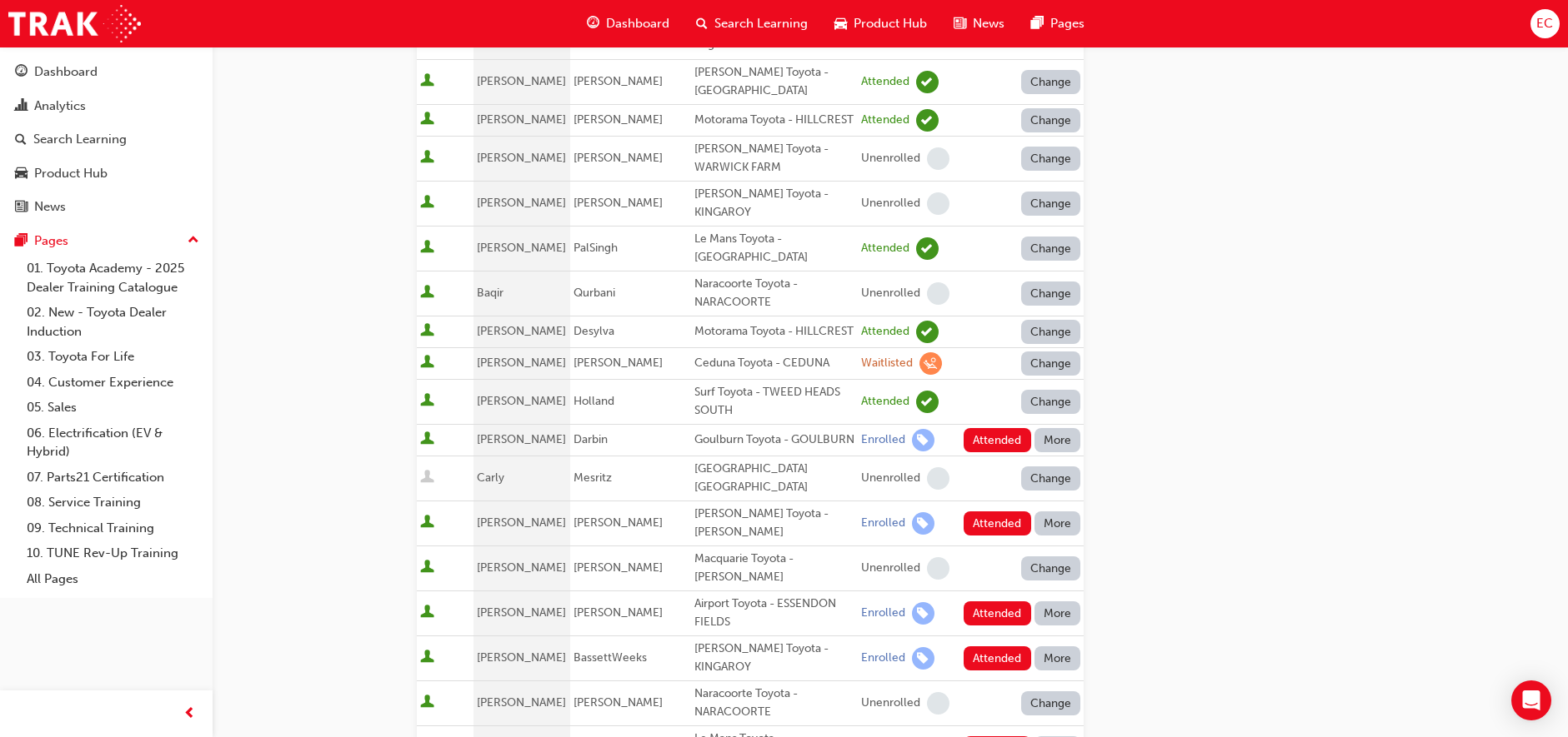
scroll to position [284, 0]
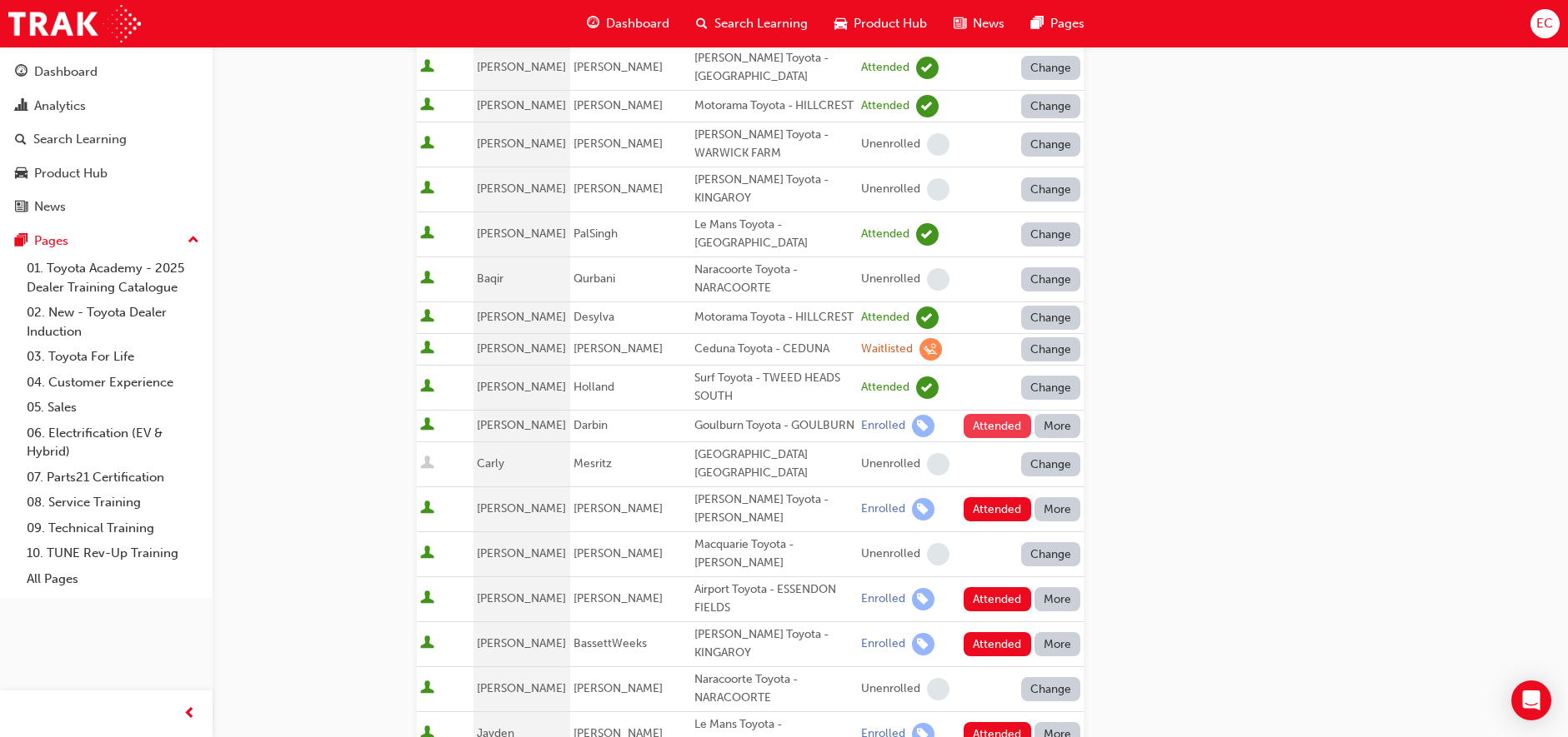
click at [988, 432] on button "Attended" at bounding box center [997, 425] width 68 height 24
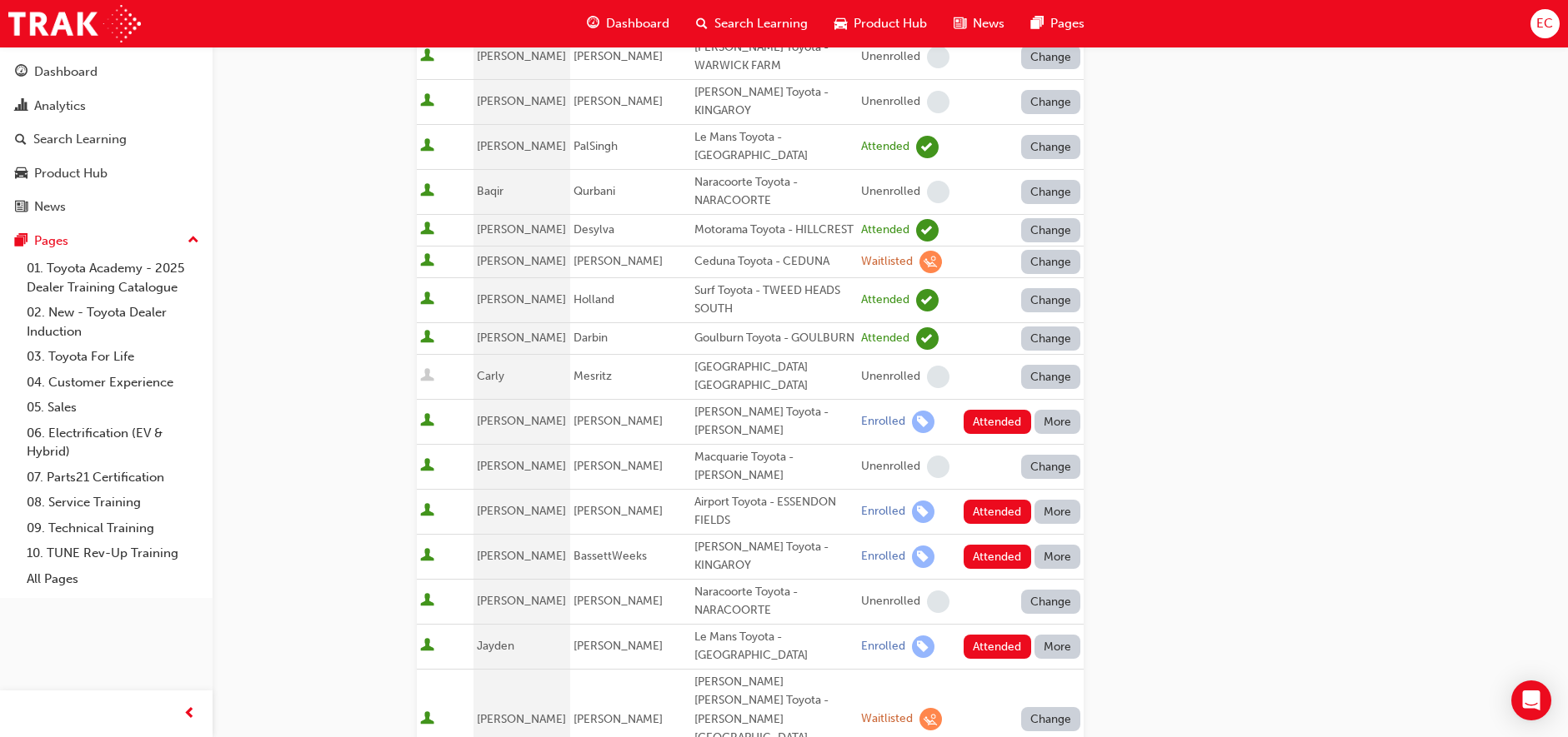
scroll to position [384, 0]
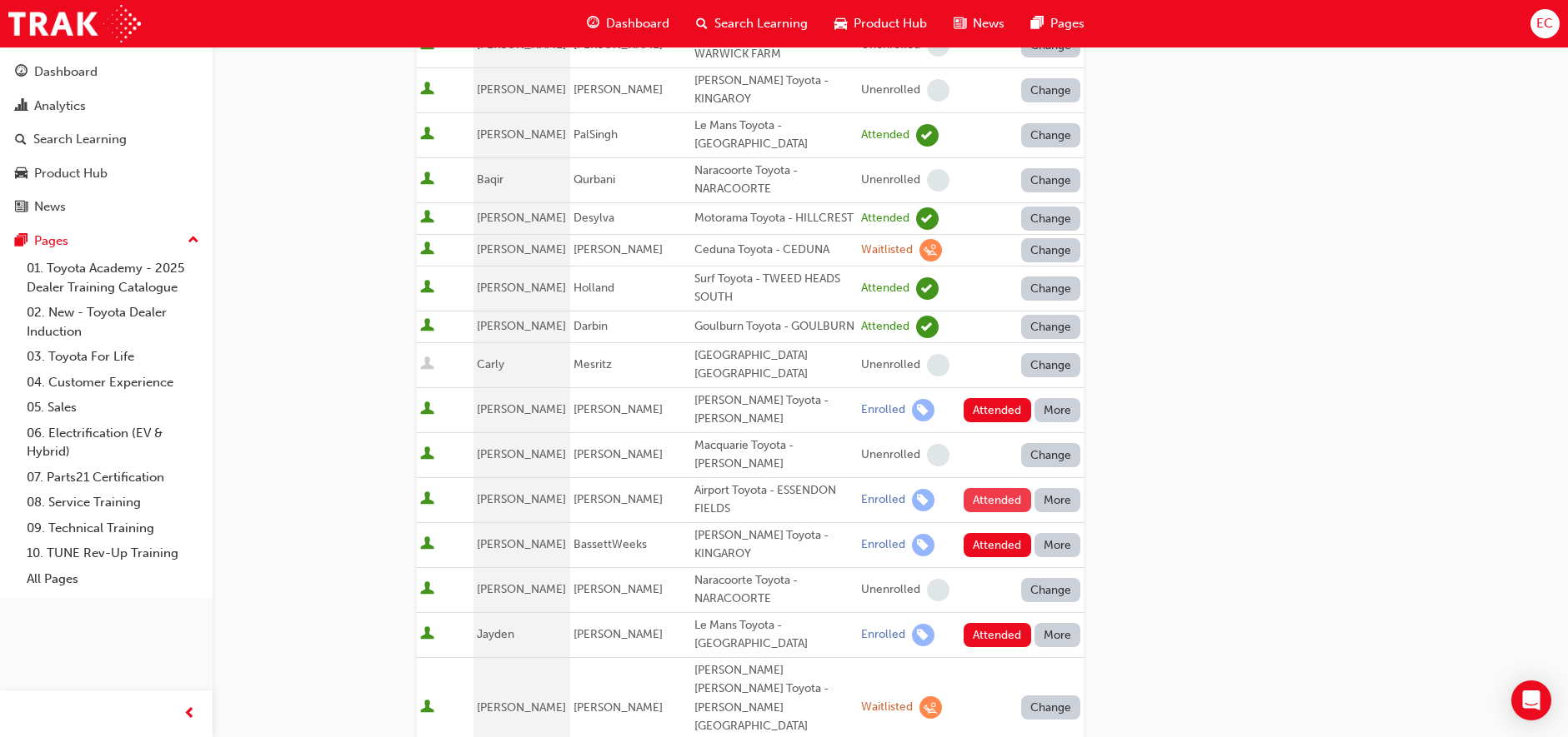
click at [990, 497] on button "Attended" at bounding box center [997, 500] width 68 height 24
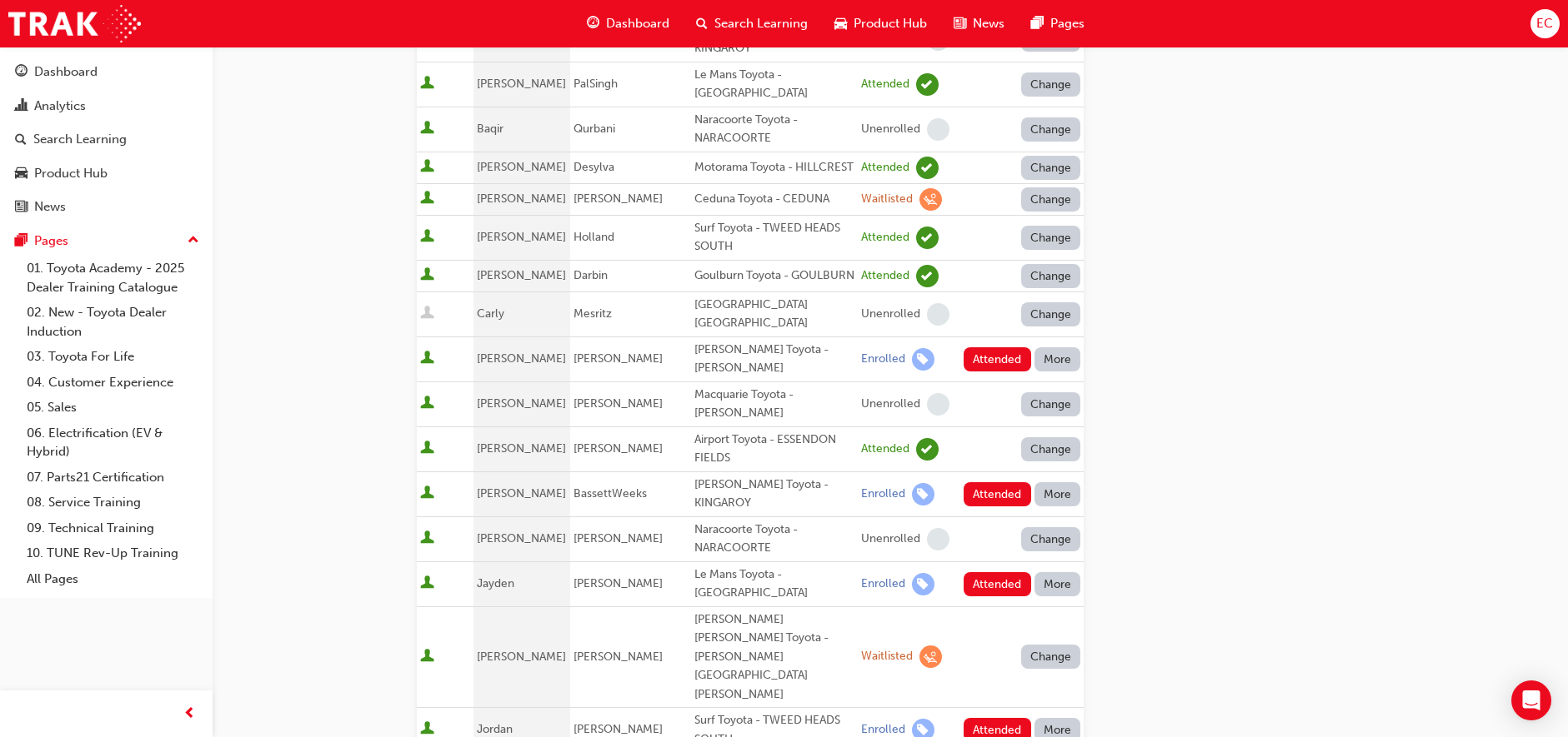
scroll to position [436, 0]
click at [988, 481] on button "Attended" at bounding box center [997, 492] width 68 height 24
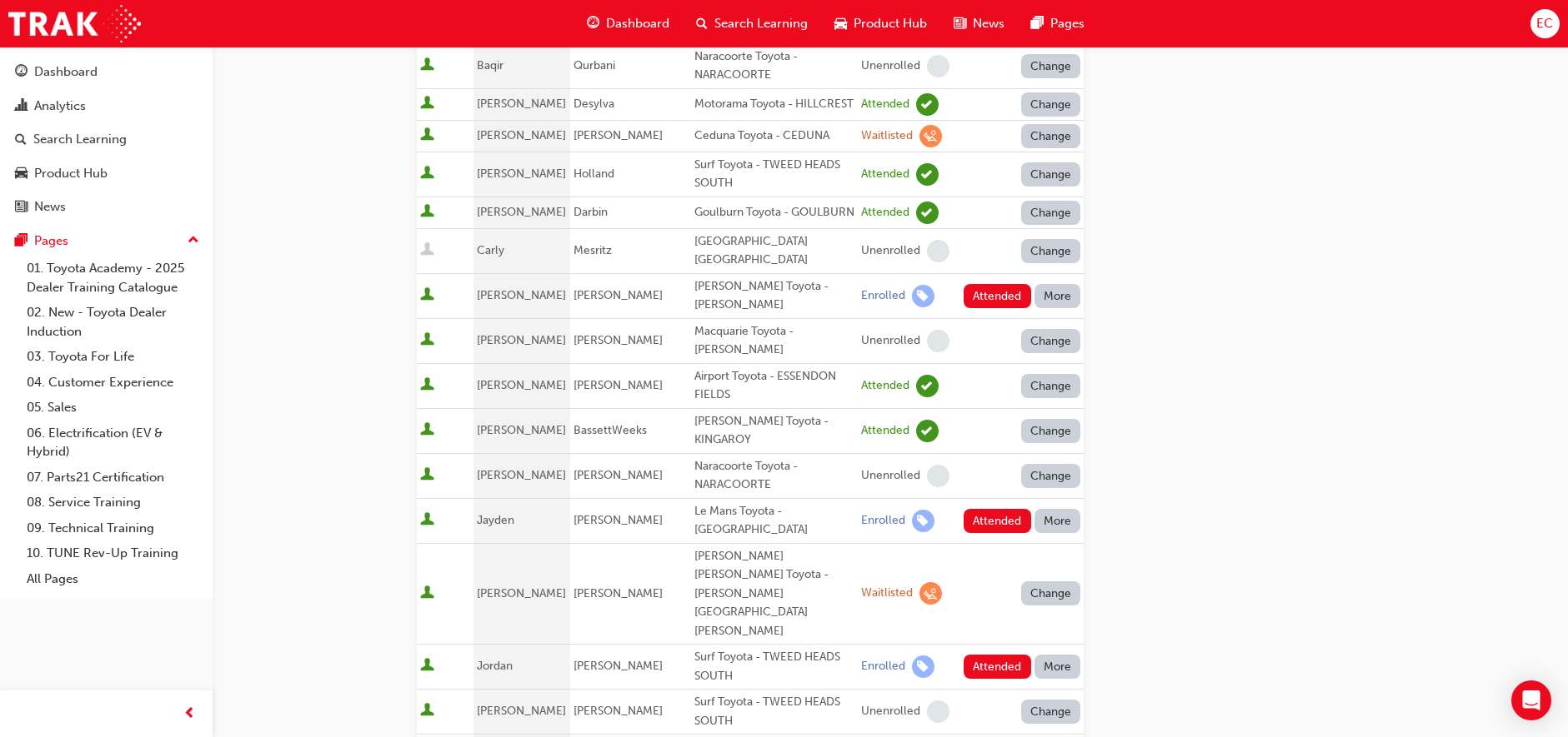
scroll to position [499, 0]
click at [988, 507] on button "Attended" at bounding box center [997, 519] width 68 height 24
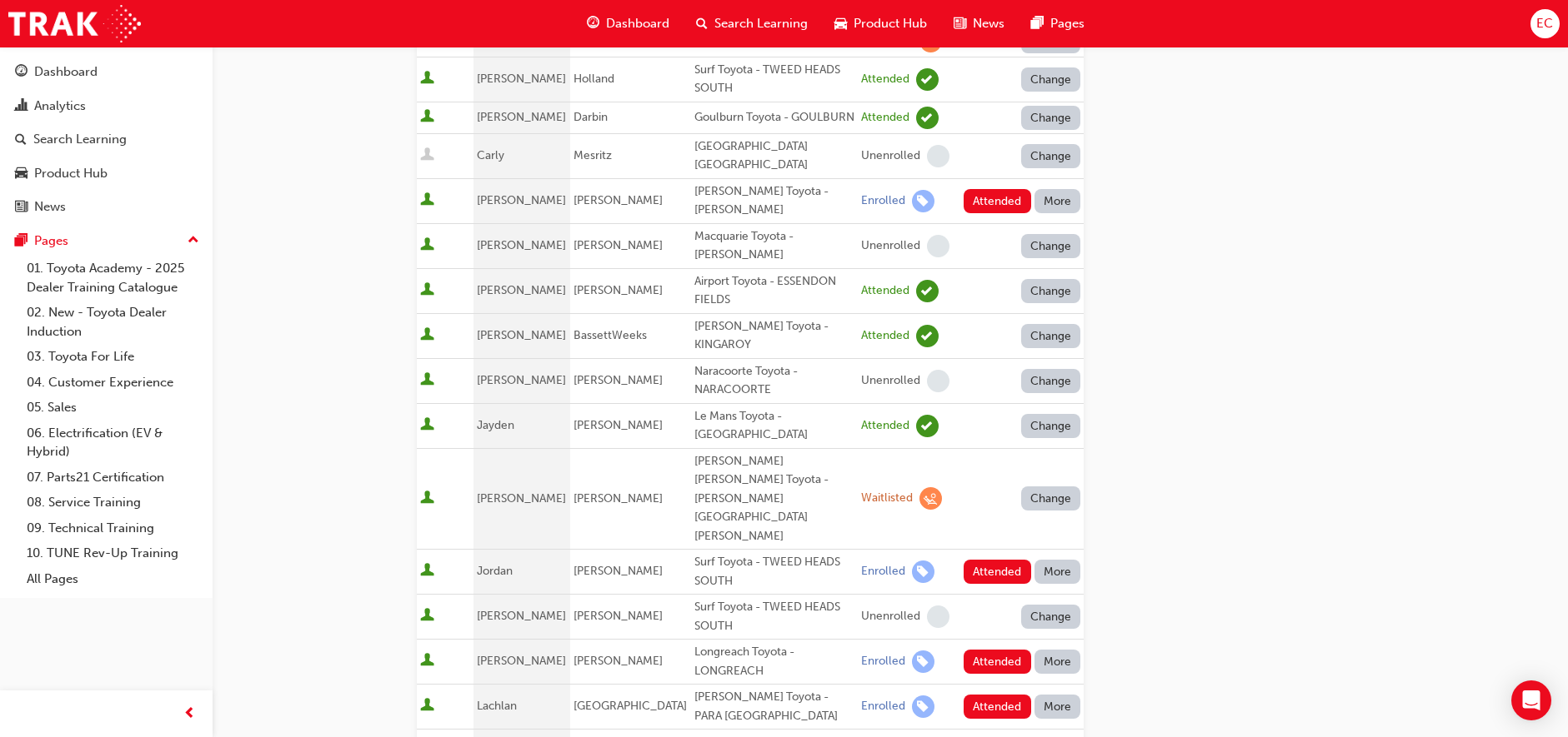
scroll to position [594, 0]
click at [988, 558] on button "Attended" at bounding box center [997, 569] width 68 height 24
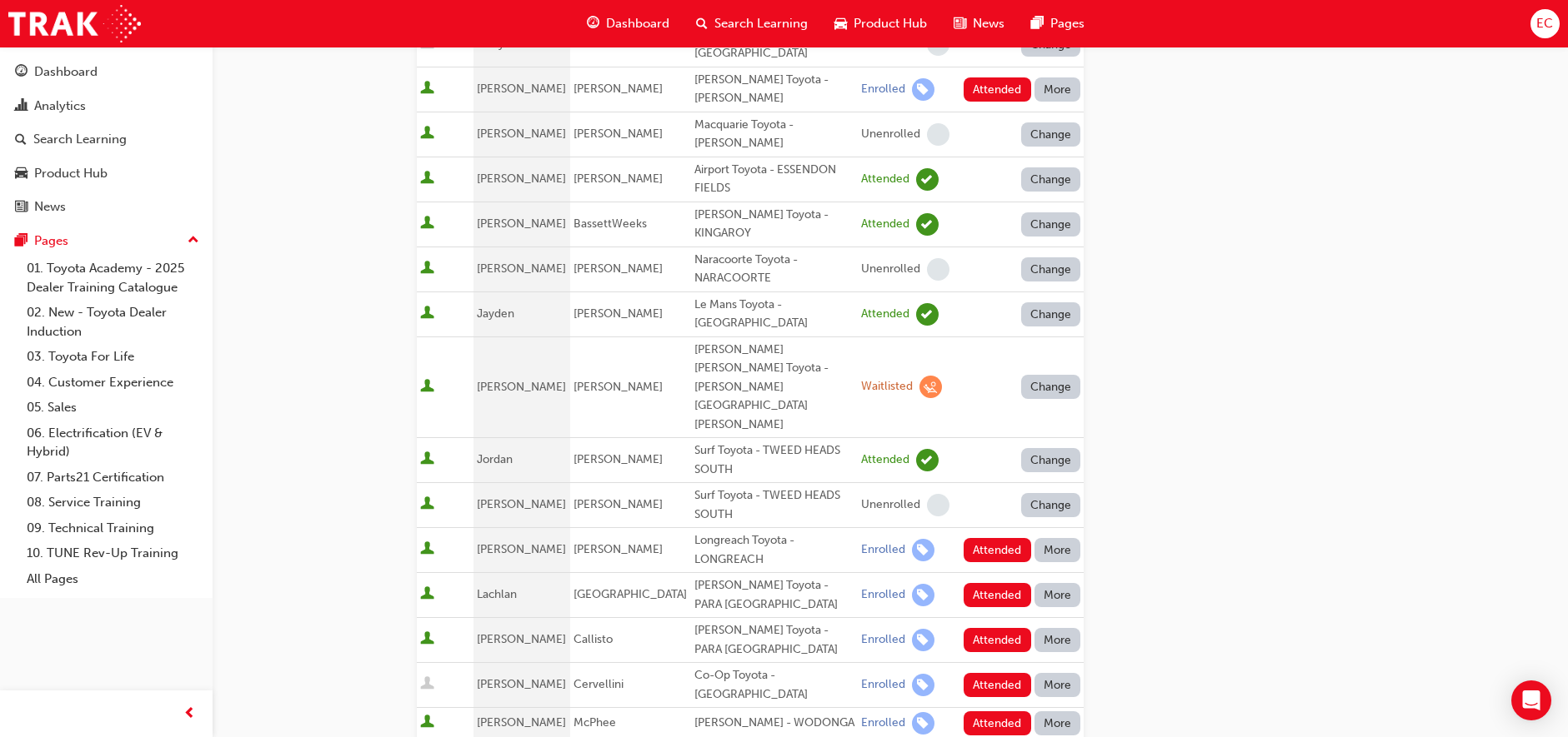
scroll to position [706, 0]
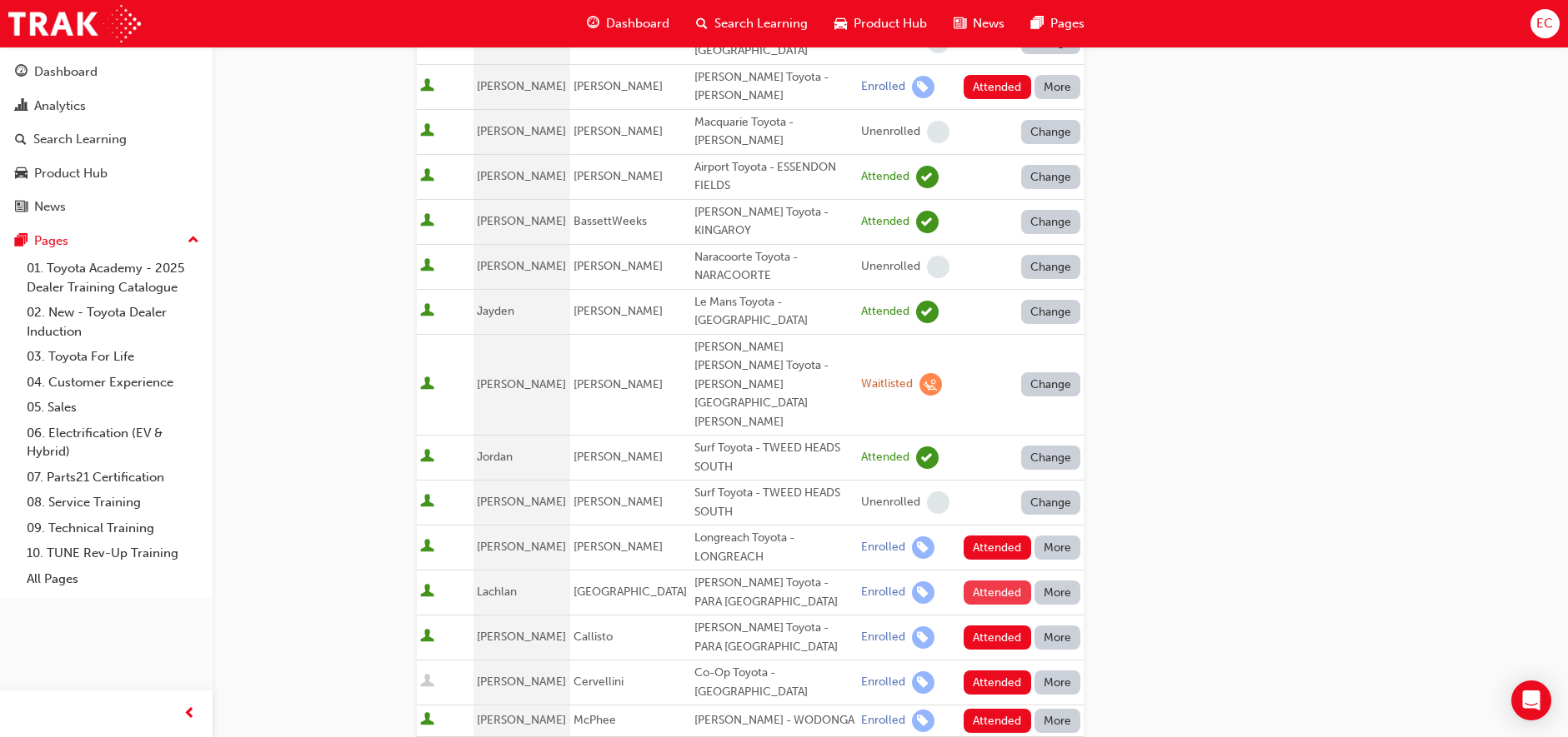
click at [988, 580] on button "Attended" at bounding box center [997, 592] width 68 height 24
click at [987, 616] on td "Attended More" at bounding box center [1018, 638] width 131 height 45
click at [984, 626] on button "Attended" at bounding box center [997, 637] width 68 height 24
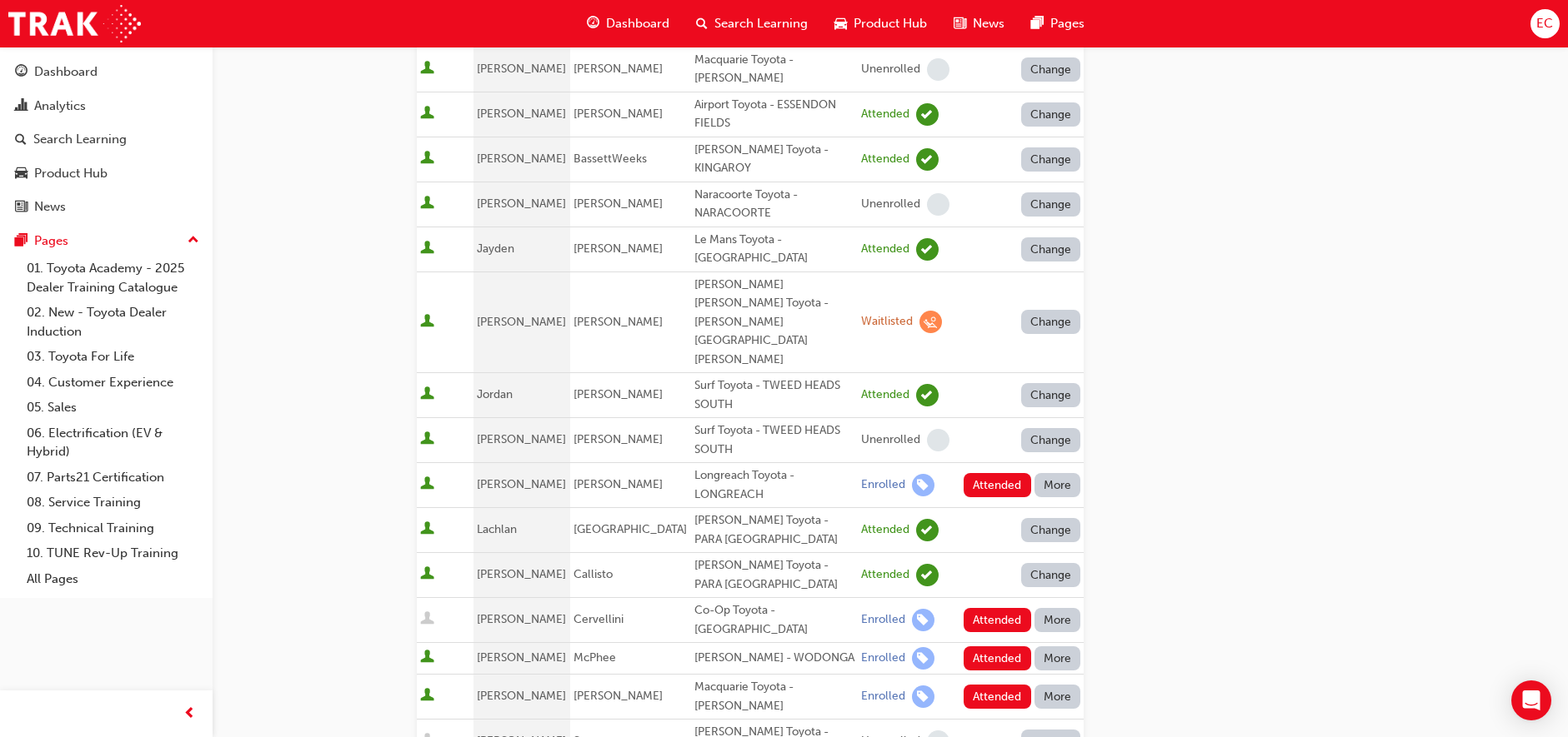
scroll to position [811, 0]
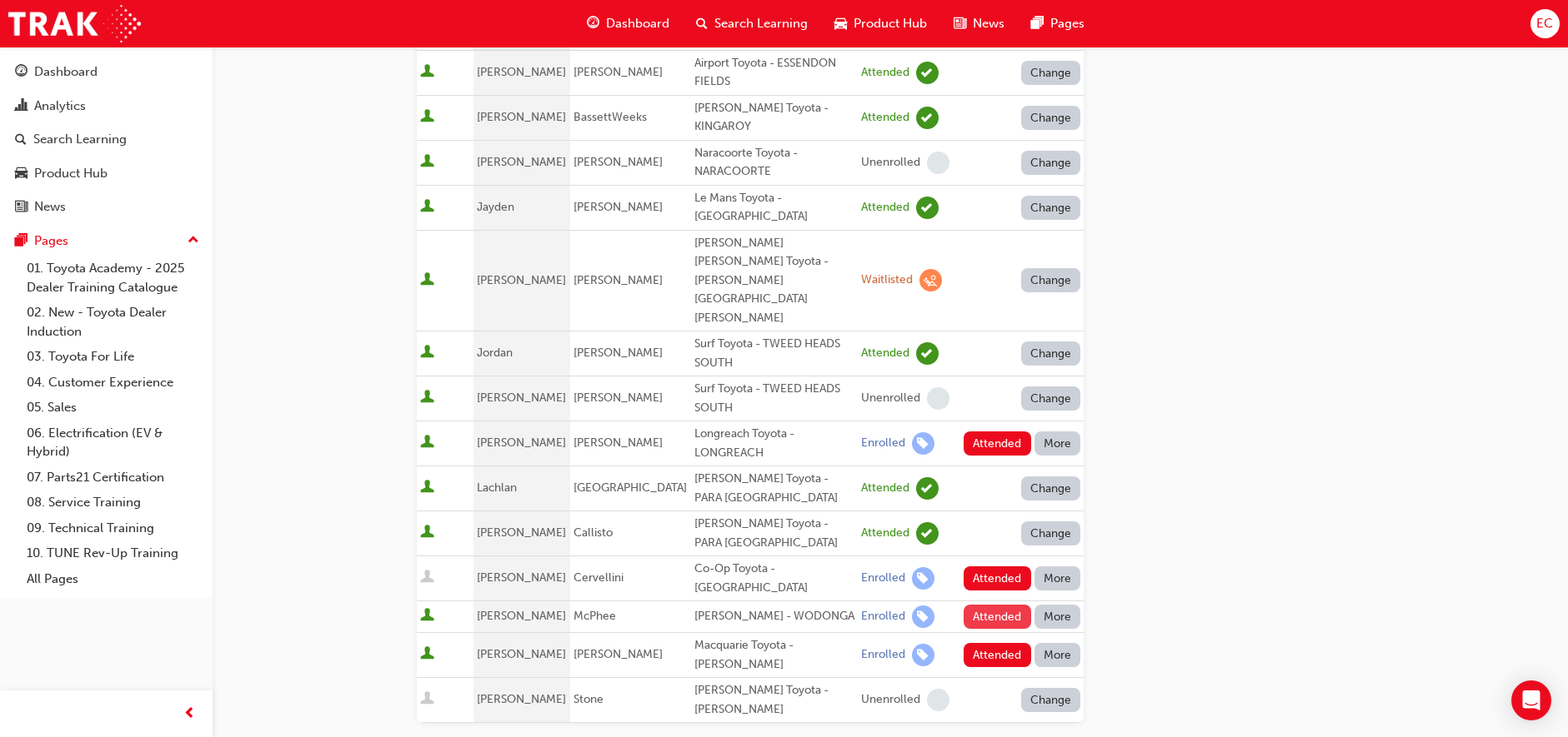
click at [978, 604] on button "Attended" at bounding box center [997, 616] width 68 height 24
click at [976, 643] on button "Attended" at bounding box center [997, 655] width 68 height 24
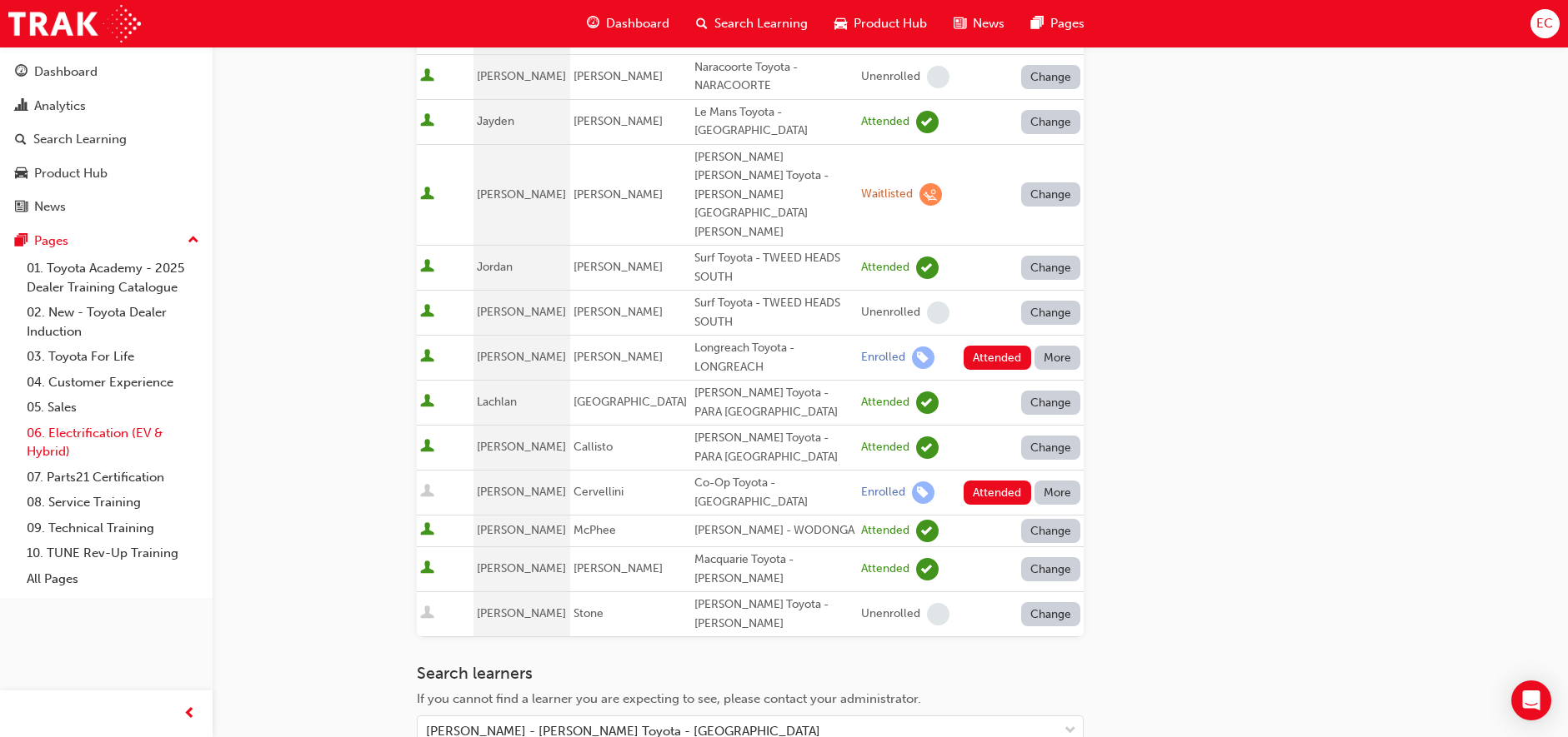
scroll to position [895, 0]
click at [1045, 482] on button "More" at bounding box center [1057, 494] width 47 height 24
click at [1048, 482] on button "More" at bounding box center [1057, 494] width 47 height 24
click at [1048, 438] on div "Absent" at bounding box center [1033, 445] width 39 height 19
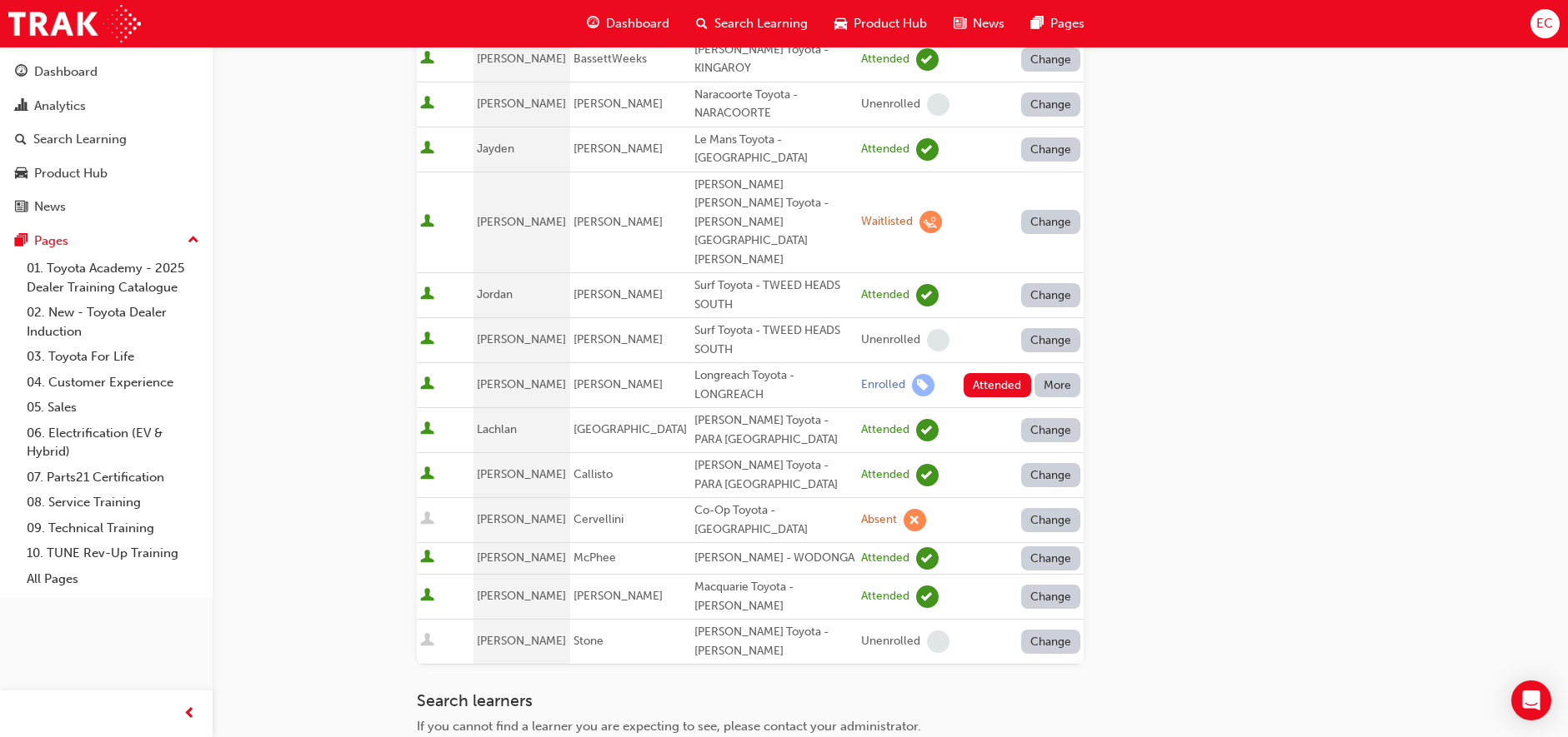
scroll to position [865, 0]
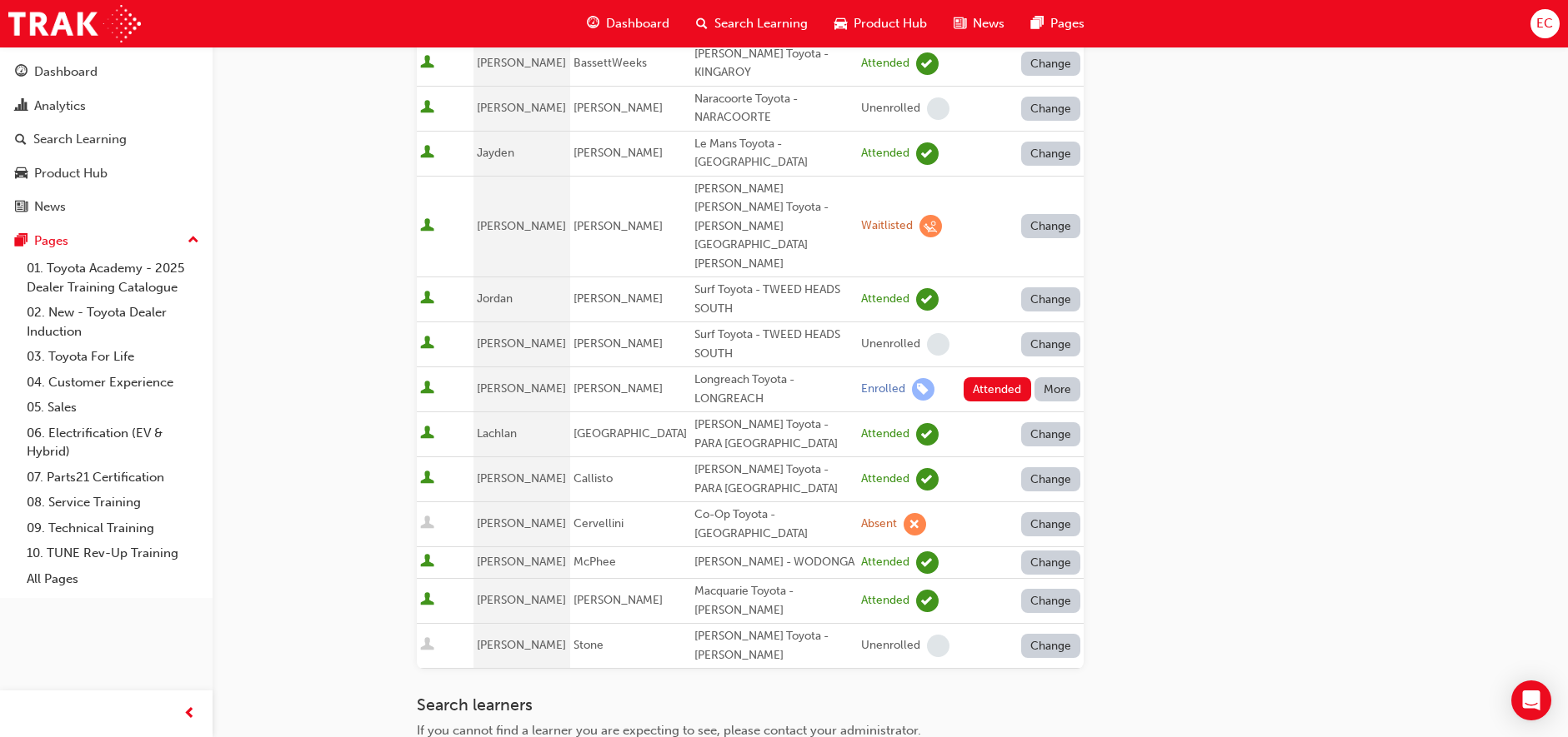
click at [1069, 378] on button "More" at bounding box center [1057, 389] width 47 height 24
click at [1053, 340] on div "Absent" at bounding box center [1057, 347] width 87 height 19
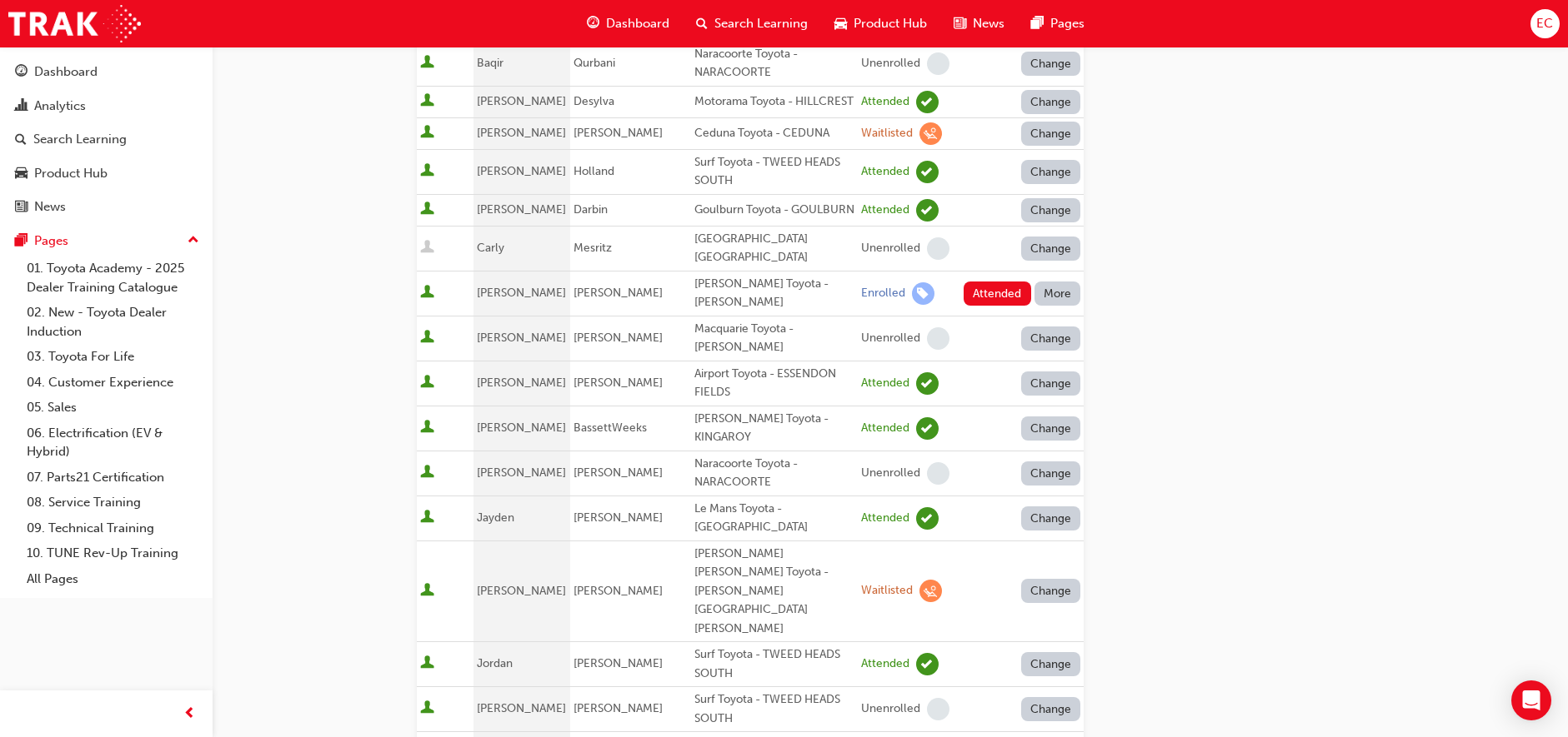
scroll to position [499, 0]
click at [1062, 304] on button "More" at bounding box center [1057, 294] width 47 height 24
click at [1042, 342] on div "Absent" at bounding box center [1033, 348] width 39 height 19
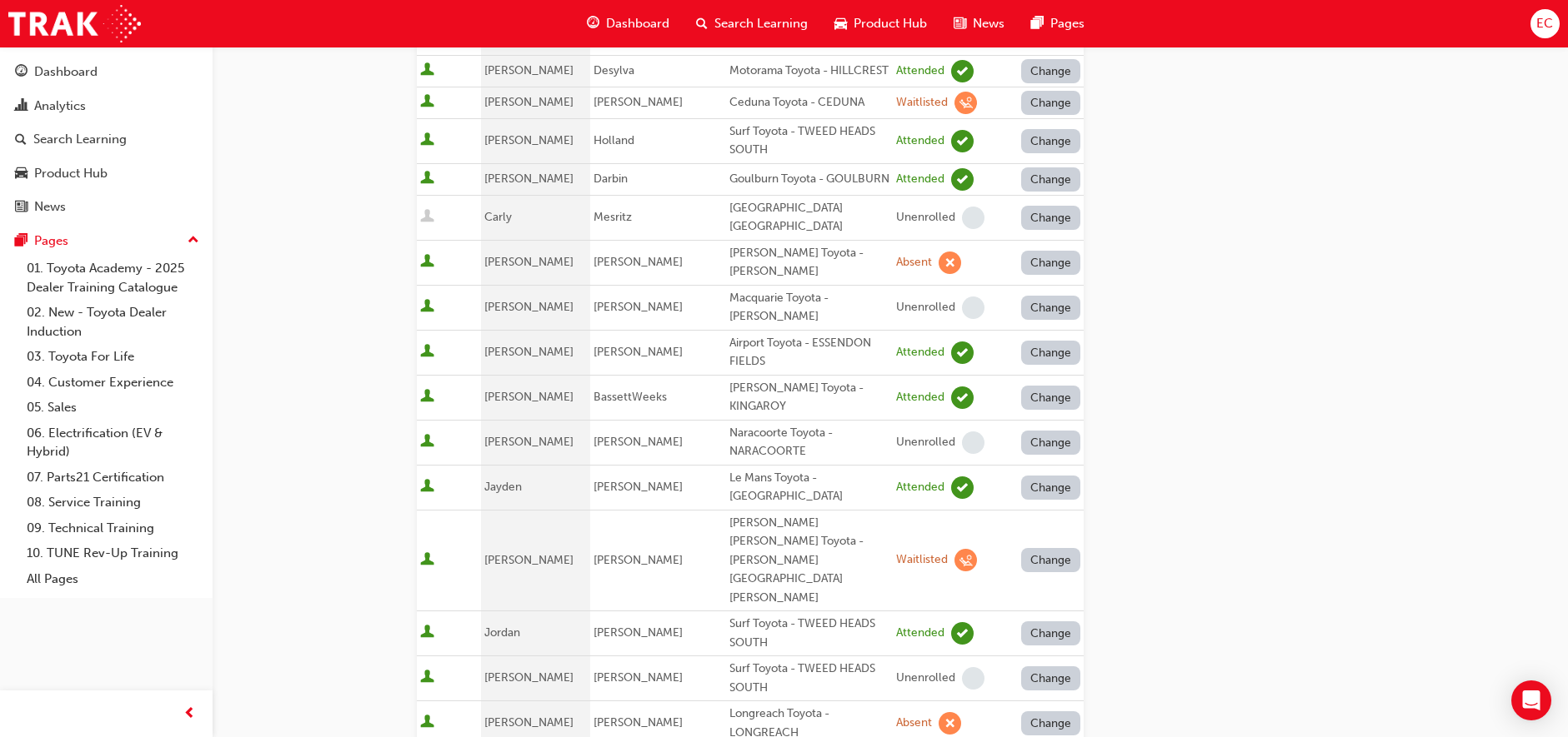
scroll to position [525, 0]
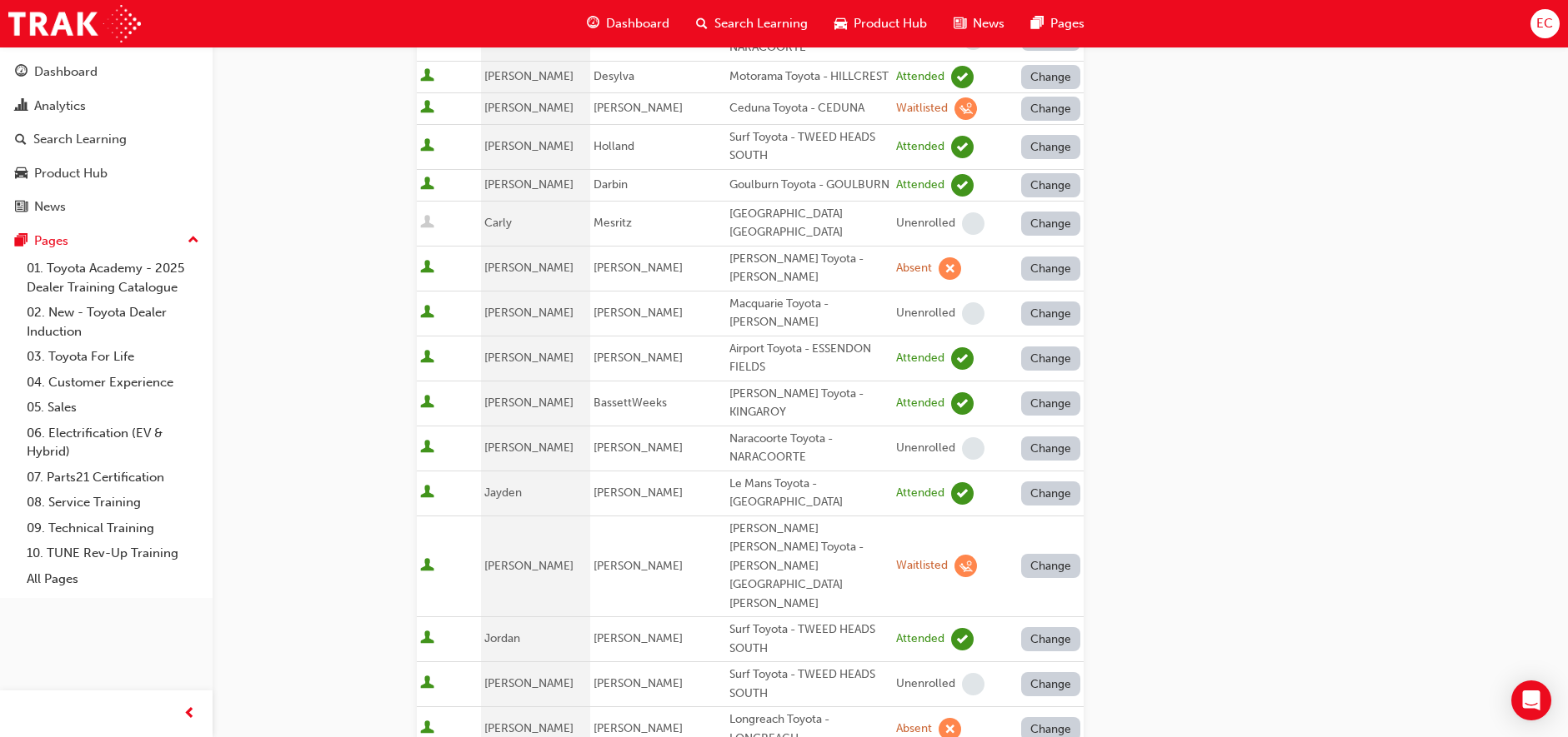
click at [1039, 717] on button "Change" at bounding box center [1051, 728] width 60 height 24
click at [1032, 609] on div "Unenrolled" at bounding box center [1039, 607] width 64 height 19
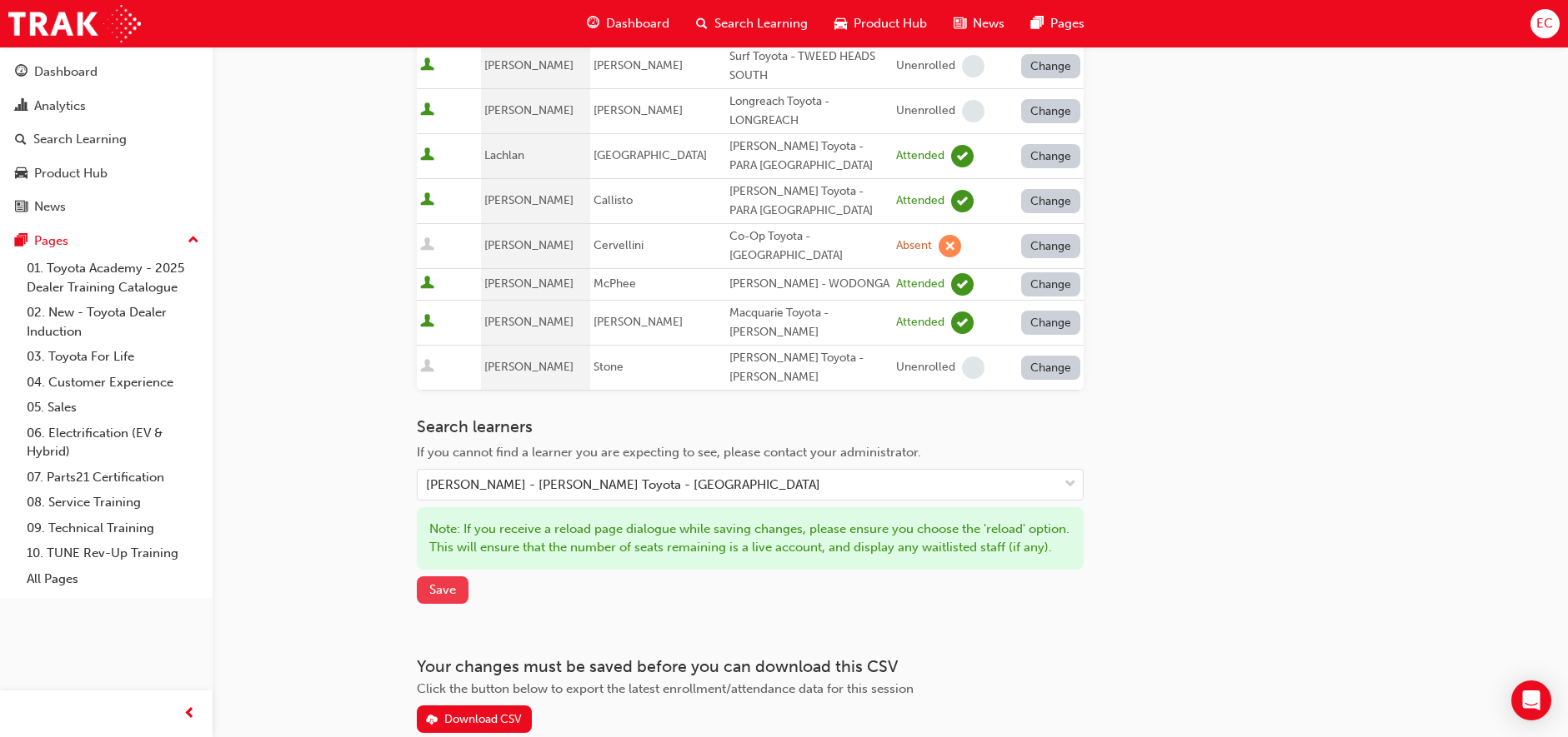
click at [431, 582] on span "Save" at bounding box center [443, 589] width 27 height 15
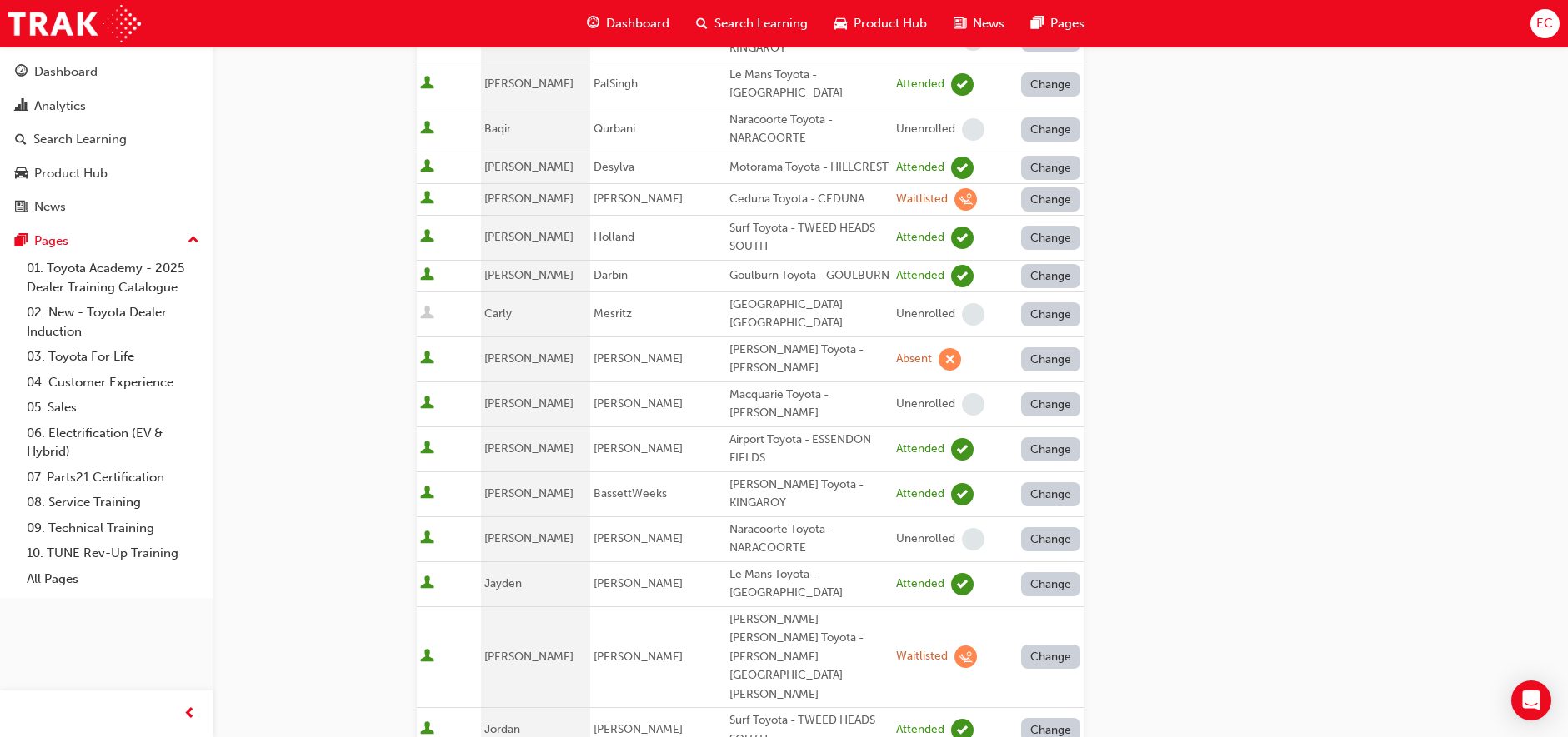
scroll to position [0, 0]
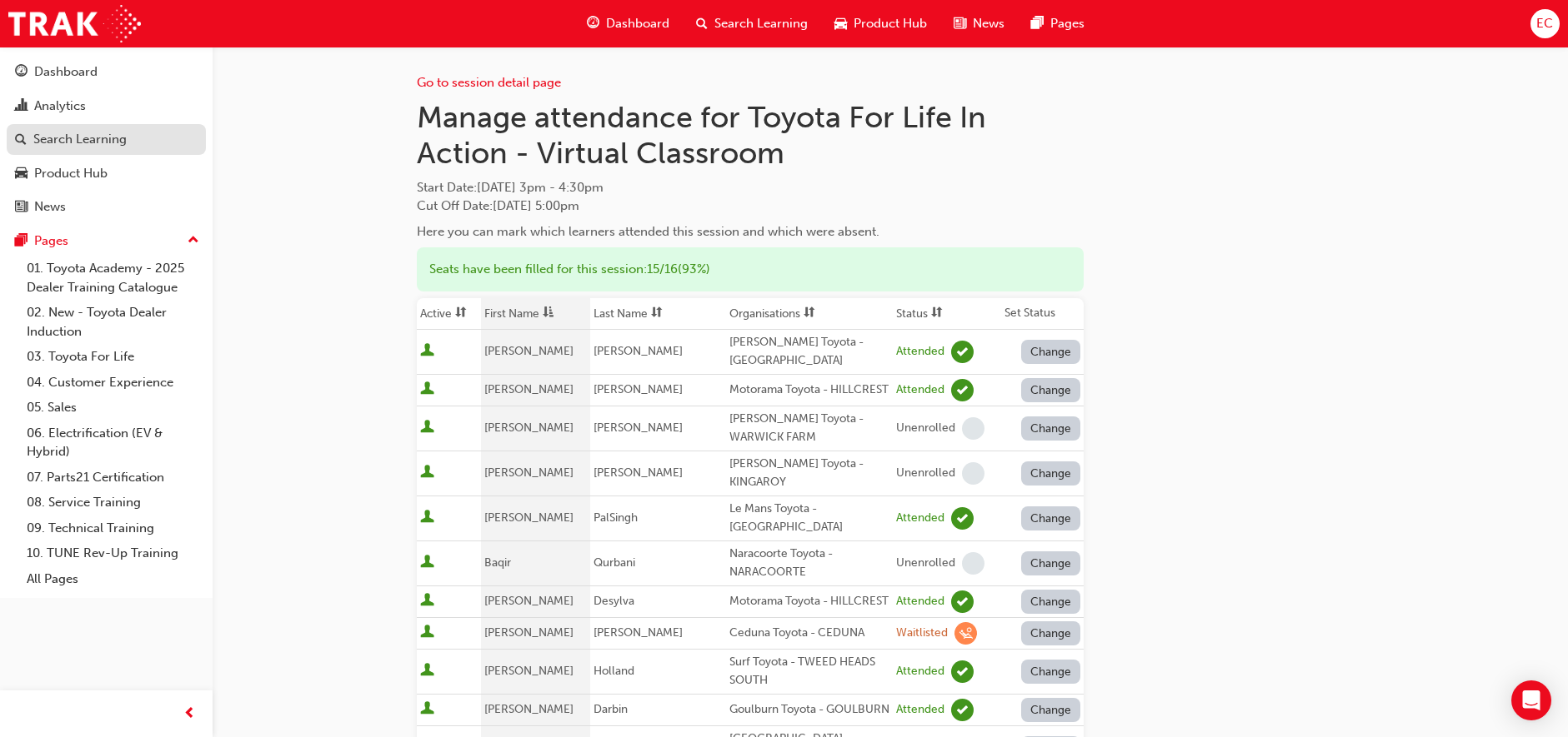
click at [111, 143] on div "Search Learning" at bounding box center [79, 139] width 93 height 19
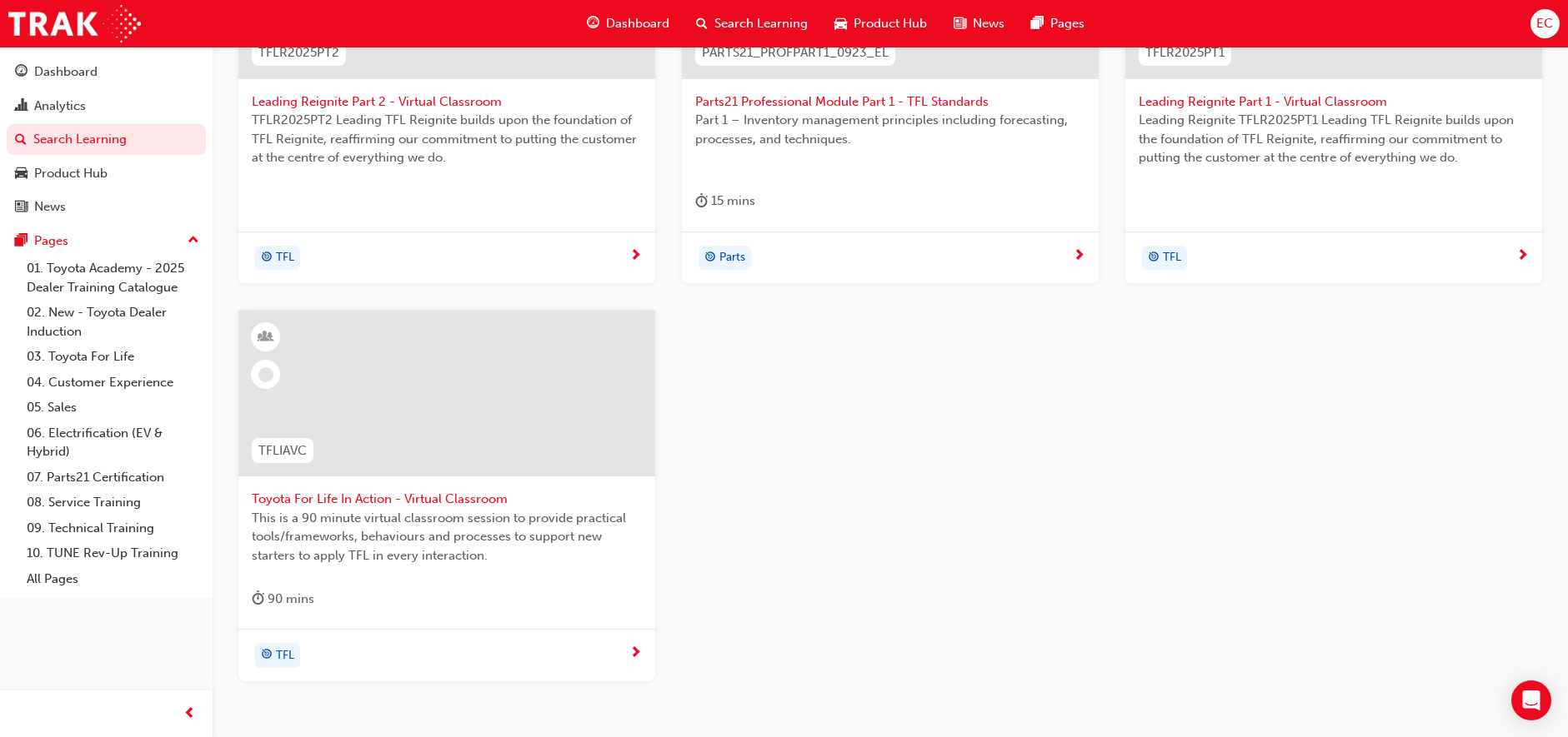
click at [317, 497] on span "Toyota For Life In Action - Virtual Classroom" at bounding box center [447, 500] width 390 height 19
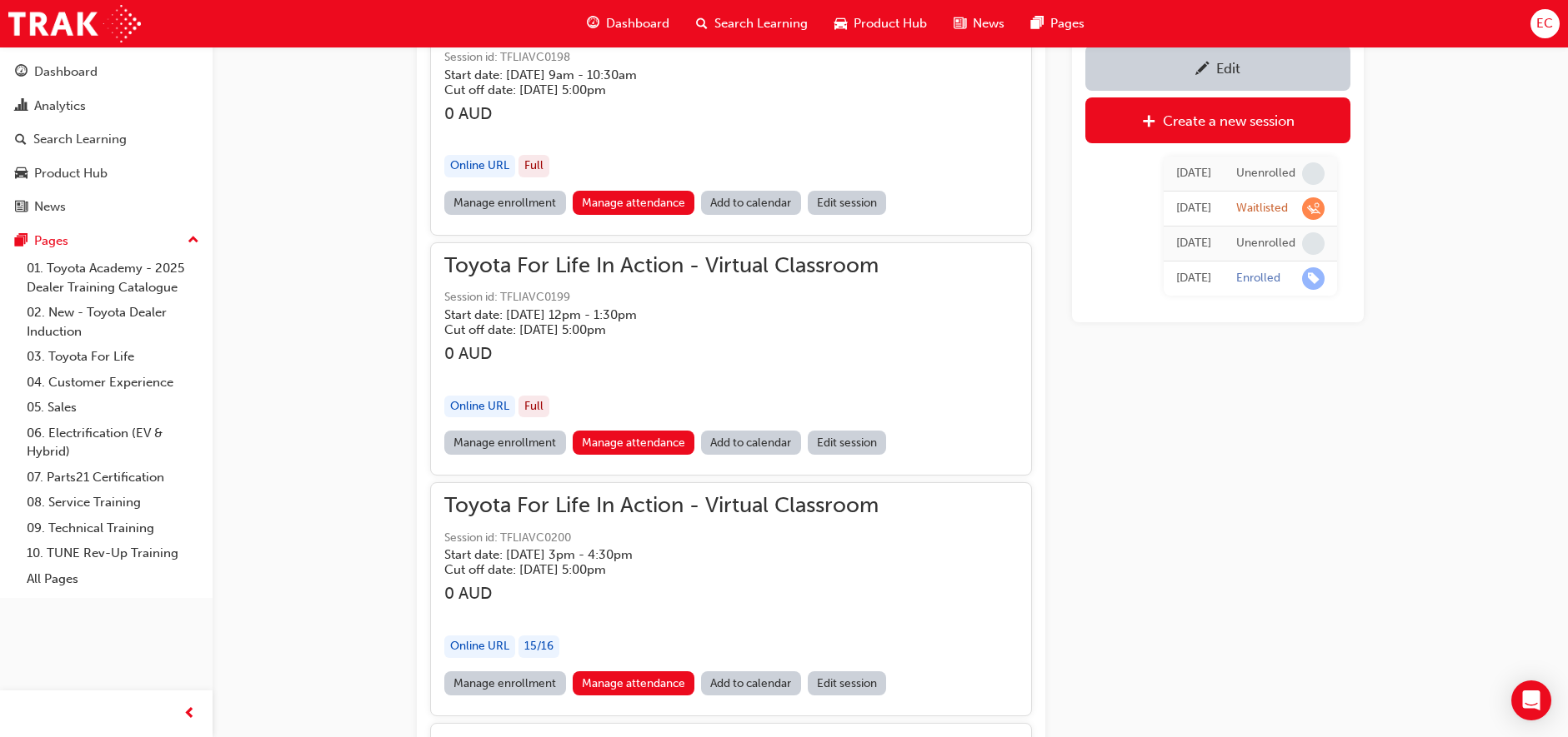
scroll to position [1320, 0]
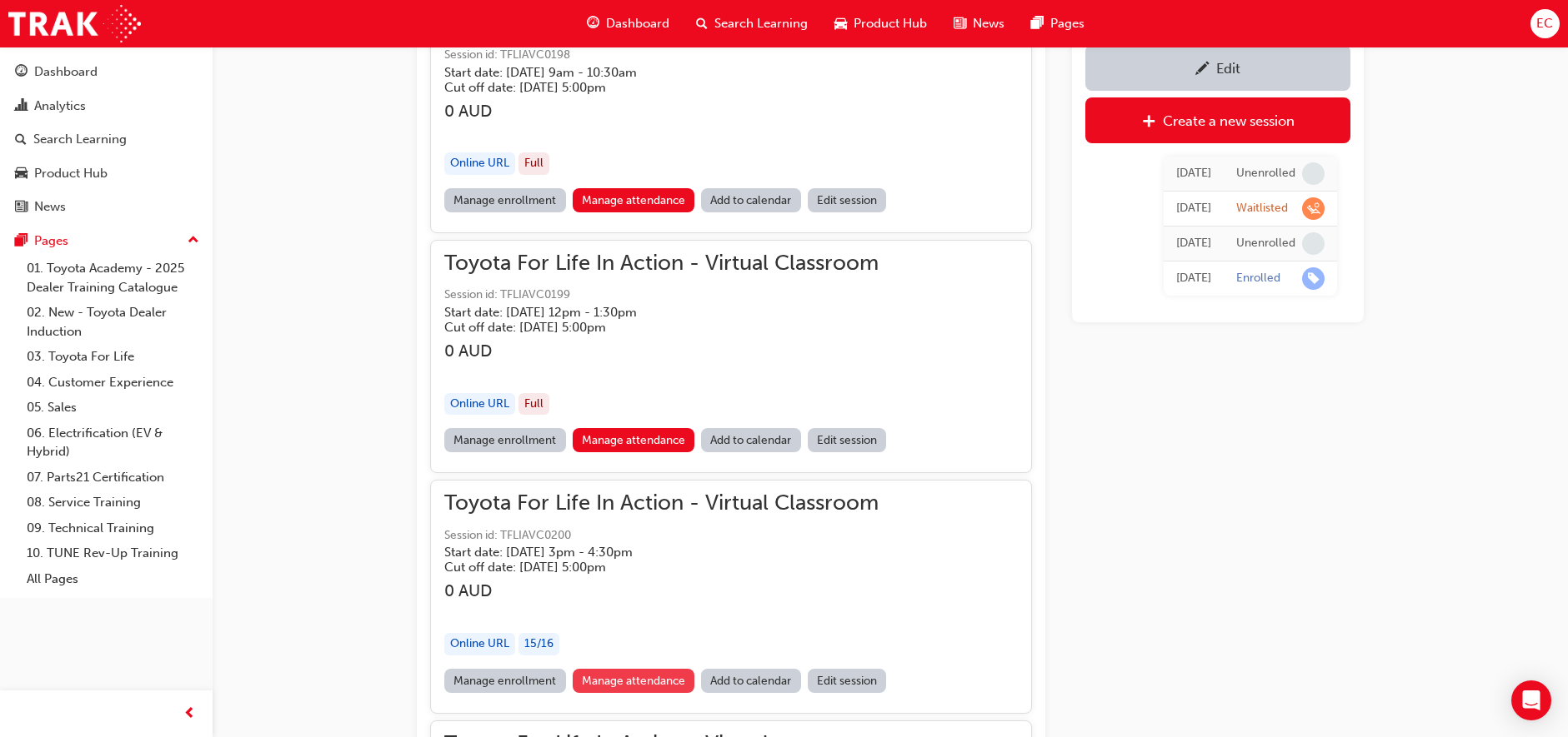
click at [629, 678] on link "Manage attendance" at bounding box center [634, 681] width 122 height 24
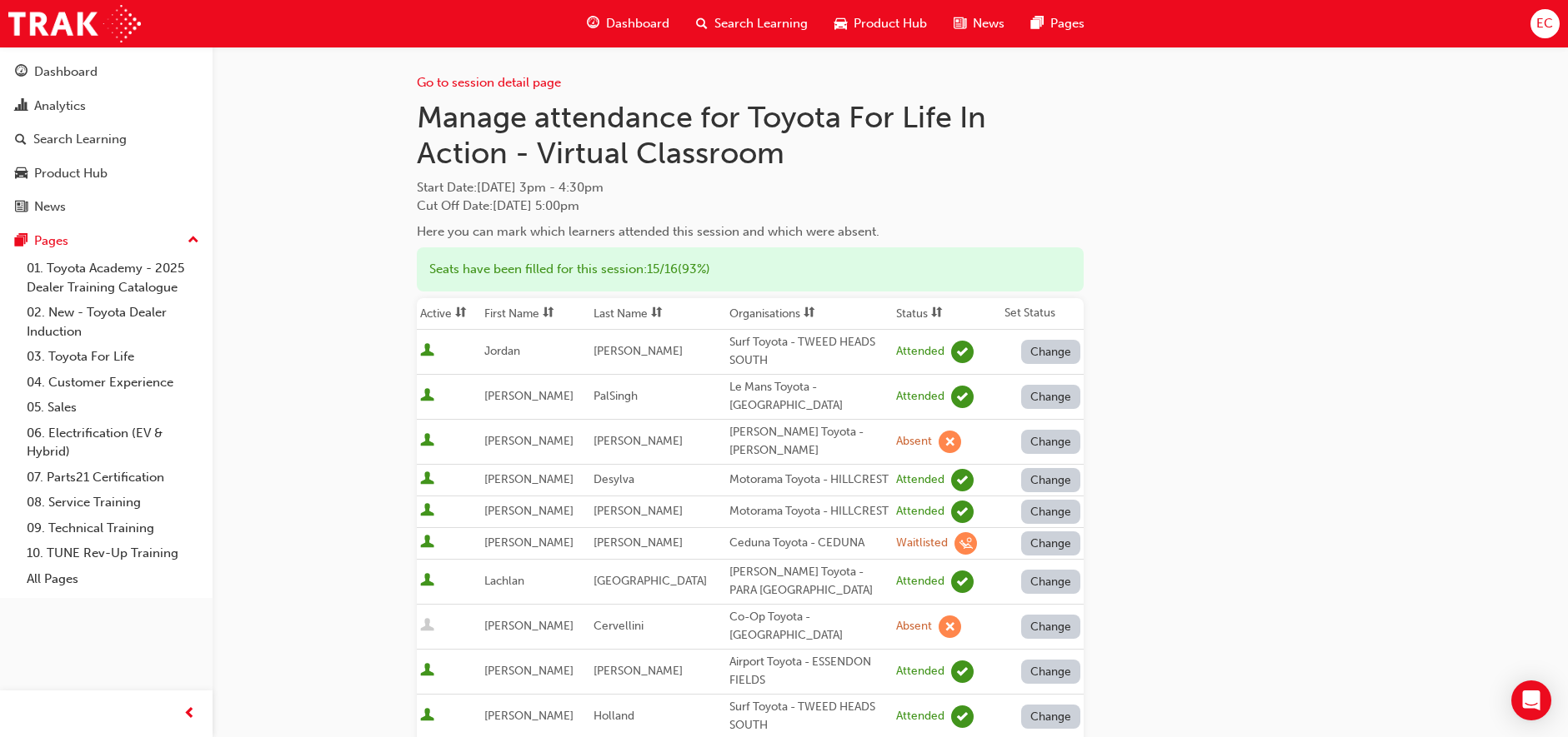
click at [525, 305] on th "First Name" at bounding box center [535, 314] width 110 height 32
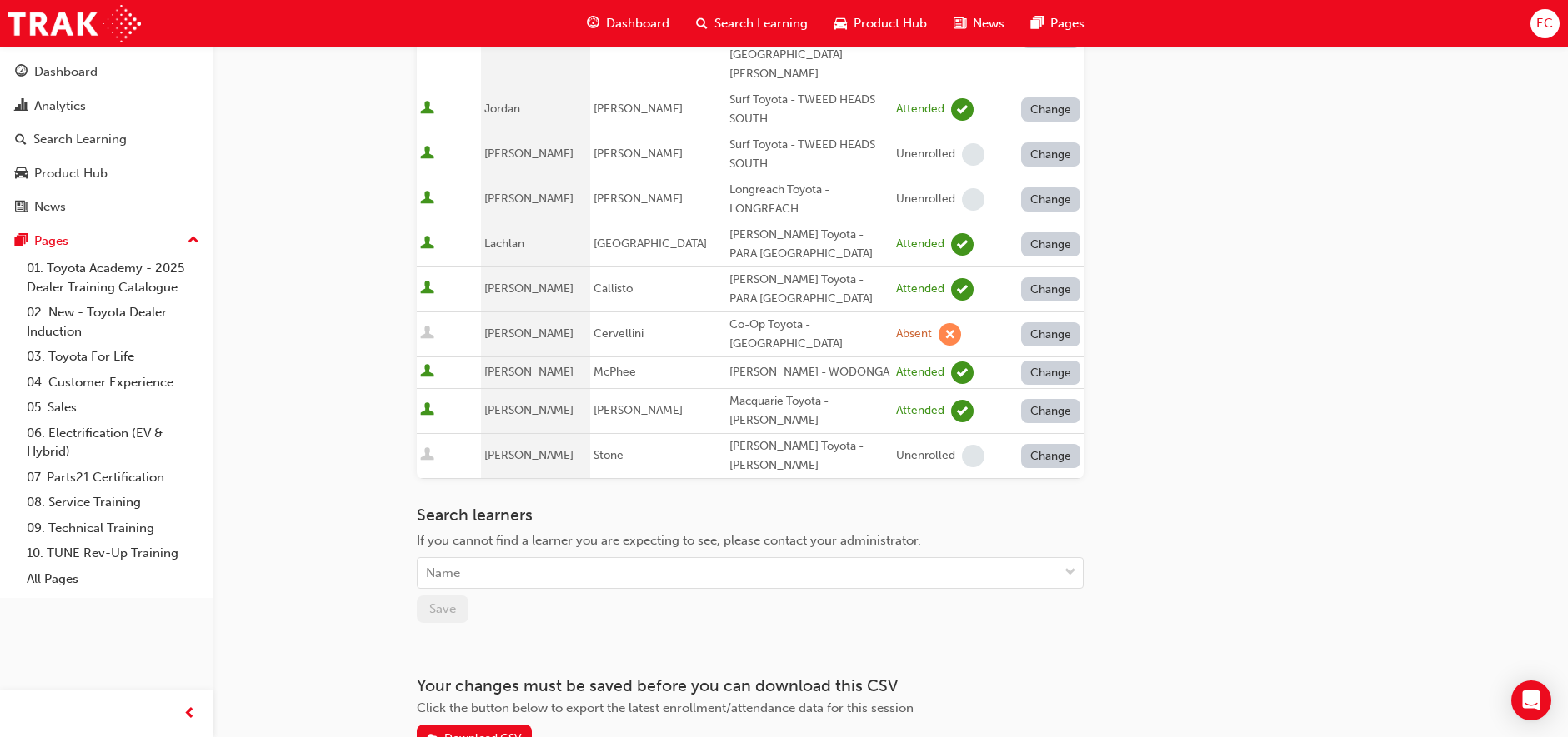
scroll to position [668, 0]
